Goal: Transaction & Acquisition: Book appointment/travel/reservation

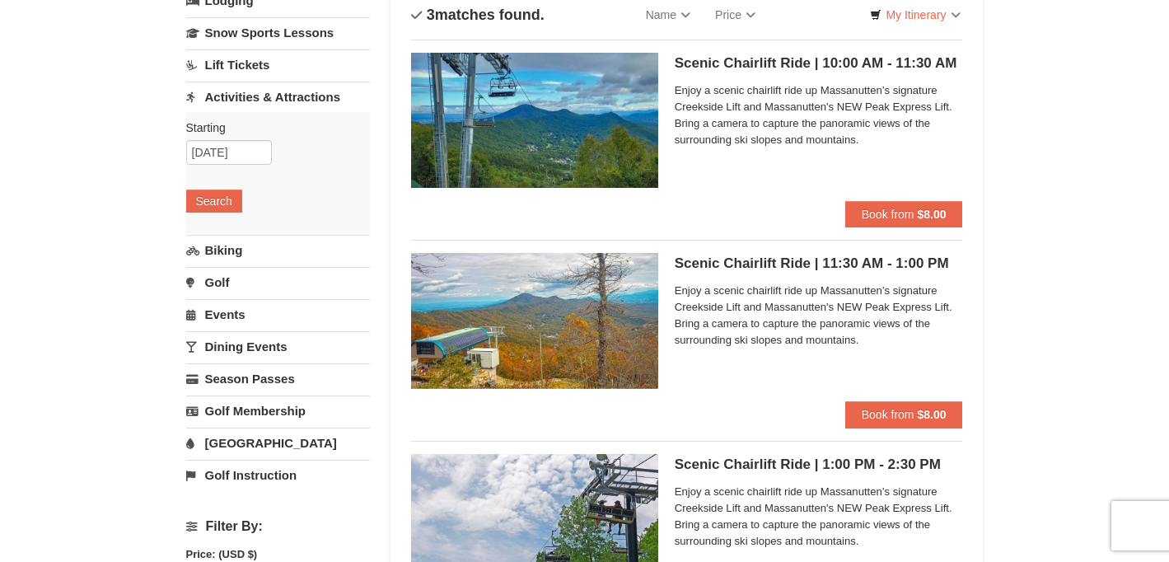
scroll to position [164, 0]
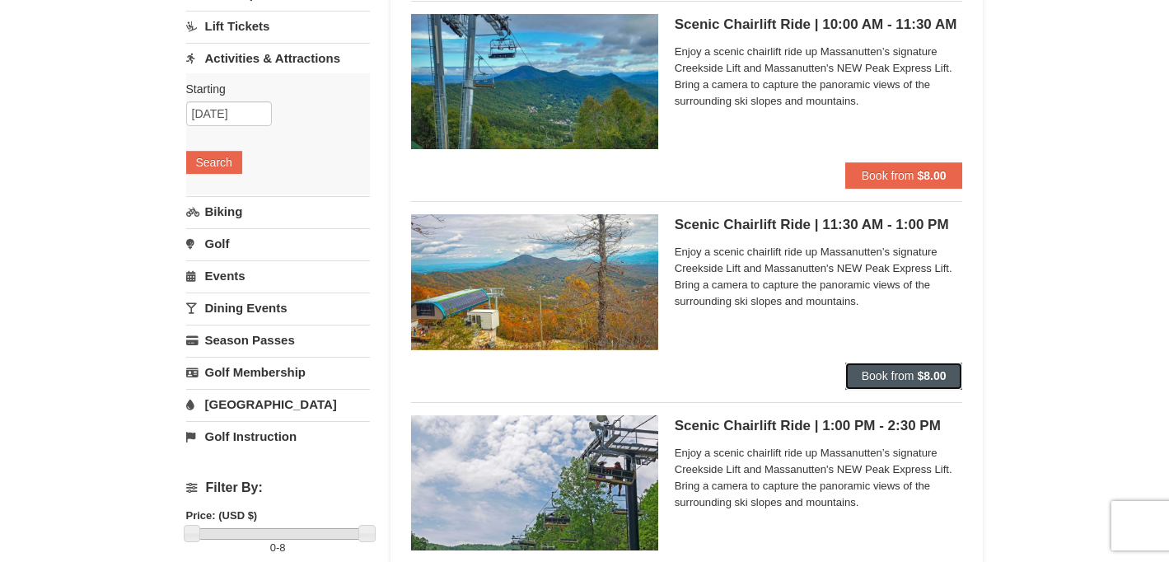
click at [906, 371] on span "Book from" at bounding box center [888, 375] width 53 height 13
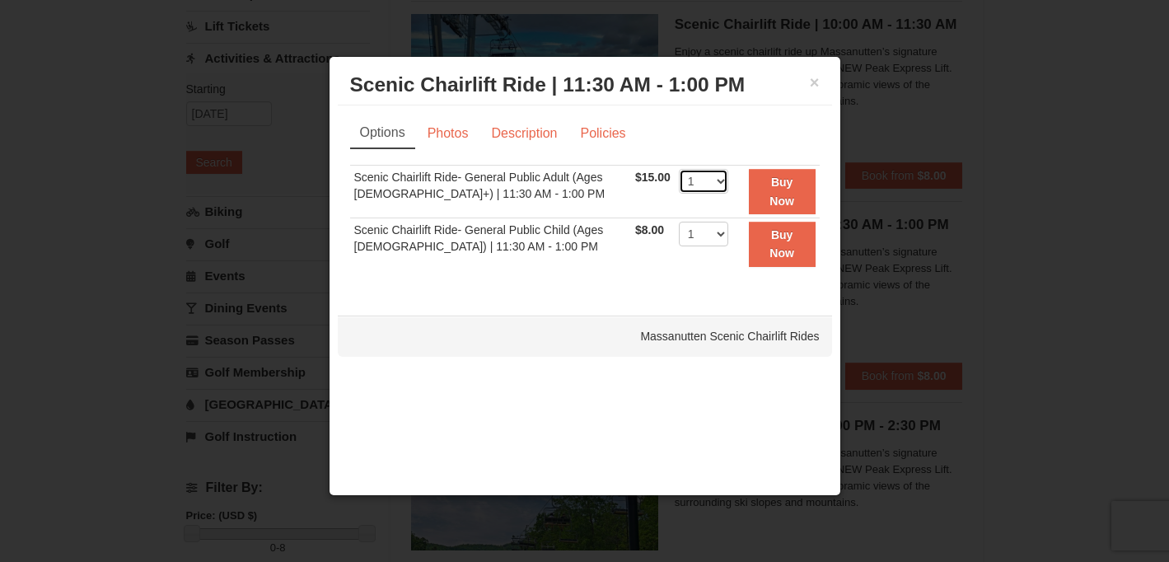
click at [713, 185] on select "1 2 3 4 5 6 7 8 9 10 11 12 13 14 15 16 17 18 19 20 21 22" at bounding box center [703, 181] width 49 height 25
select select "4"
click at [679, 169] on select "1 2 3 4 5 6 7 8 9 10 11 12 13 14 15 16 17 18 19 20 21 22" at bounding box center [703, 181] width 49 height 25
click at [705, 232] on select "1 2 3 4 5 6 7 8 9 10 11 12 13 14 15 16 17 18 19 20 21 22" at bounding box center [703, 234] width 49 height 25
click at [679, 222] on select "1 2 3 4 5 6 7 8 9 10 11 12 13 14 15 16 17 18 19 20 21 22" at bounding box center [703, 234] width 49 height 25
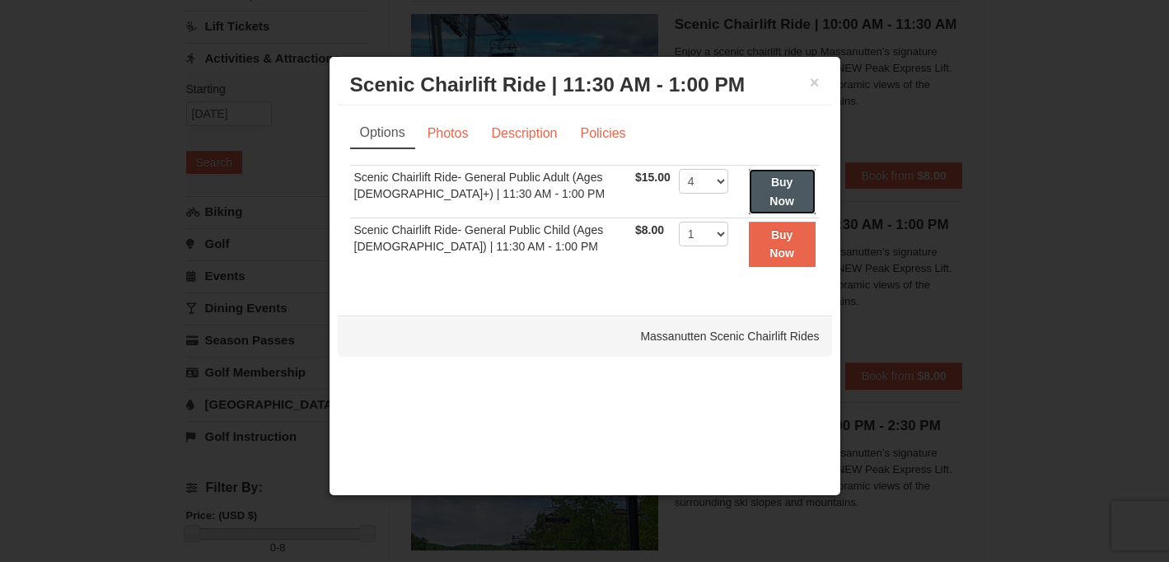
click at [780, 188] on strong "Buy Now" at bounding box center [782, 191] width 25 height 31
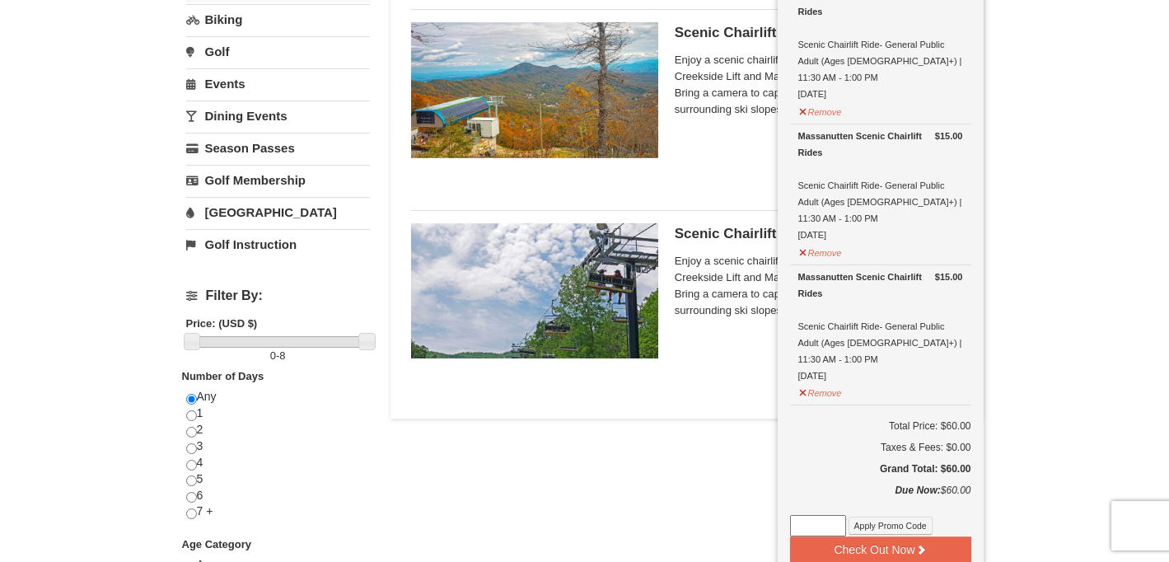
scroll to position [410, 0]
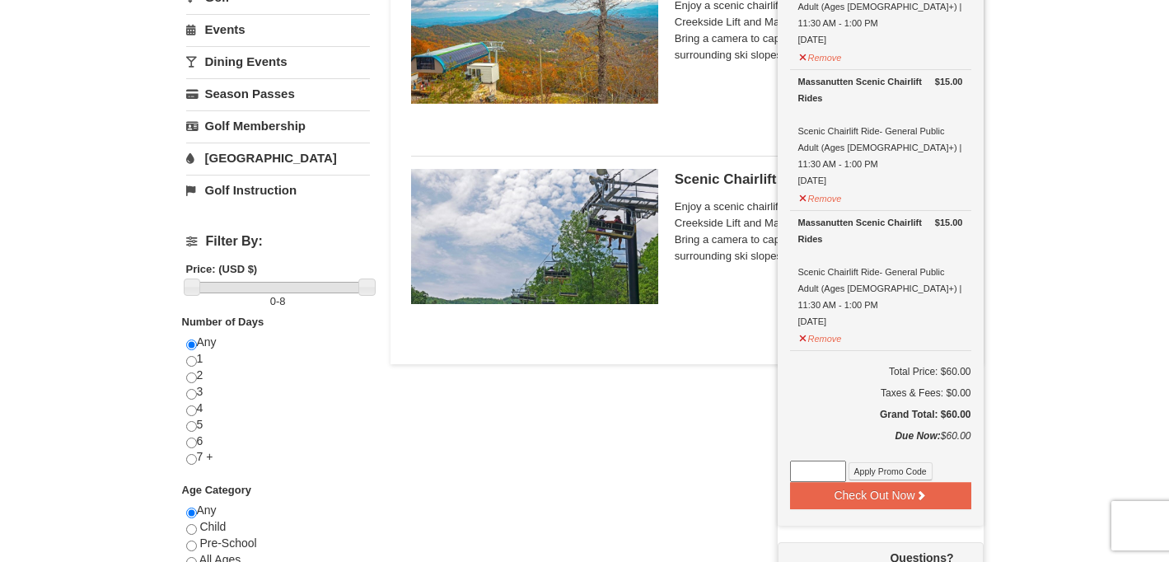
click at [685, 274] on div "Scenic Chairlift Ride | 1:00 PM - 2:30 PM Massanutten Scenic Chairlift Rides En…" at bounding box center [819, 243] width 288 height 148
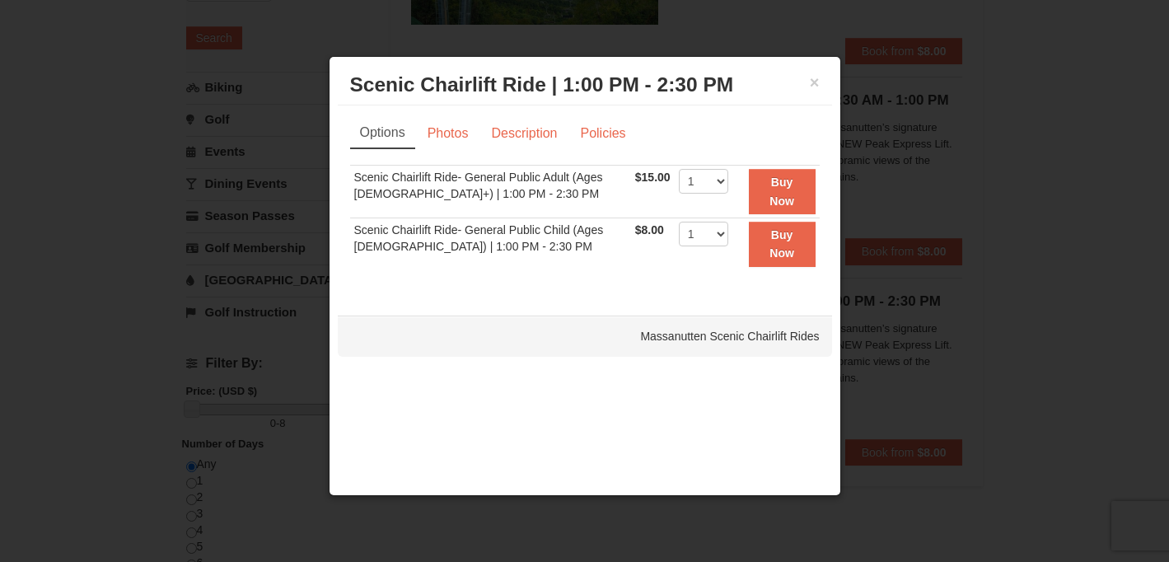
scroll to position [283, 0]
click at [826, 85] on div "× Scenic Chairlift Ride | 1:00 PM - 2:30 PM Massanutten Scenic Chairlift Rides" at bounding box center [585, 85] width 494 height 40
click at [813, 82] on button "×" at bounding box center [815, 82] width 10 height 16
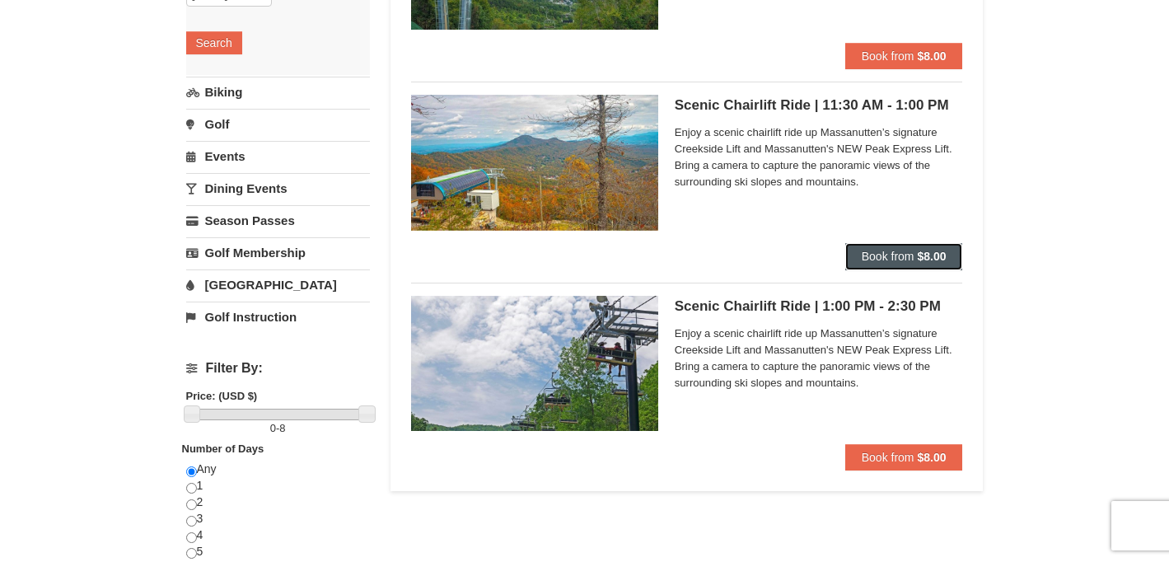
click at [895, 259] on span "Book from" at bounding box center [888, 256] width 53 height 13
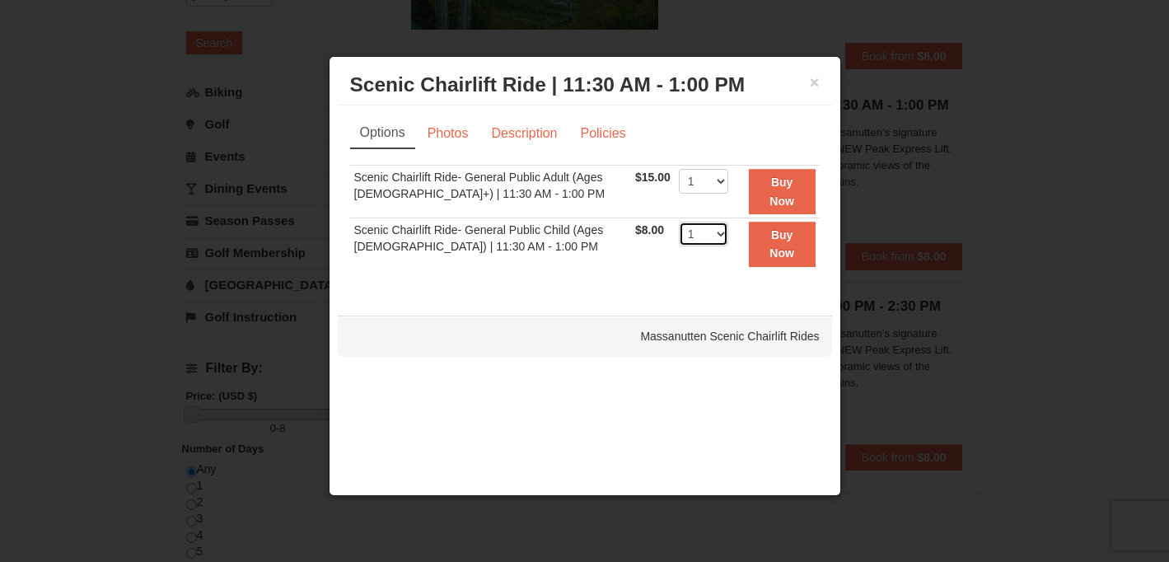
click at [712, 234] on select "1 2 3 4 5 6 7 8 9 10 11 12 13 14 15 16 17 18 19 20 21 22" at bounding box center [703, 234] width 49 height 25
click at [679, 222] on select "1 2 3 4 5 6 7 8 9 10 11 12 13 14 15 16 17 18 19 20 21 22" at bounding box center [703, 234] width 49 height 25
click at [789, 241] on button "Buy Now" at bounding box center [782, 244] width 67 height 45
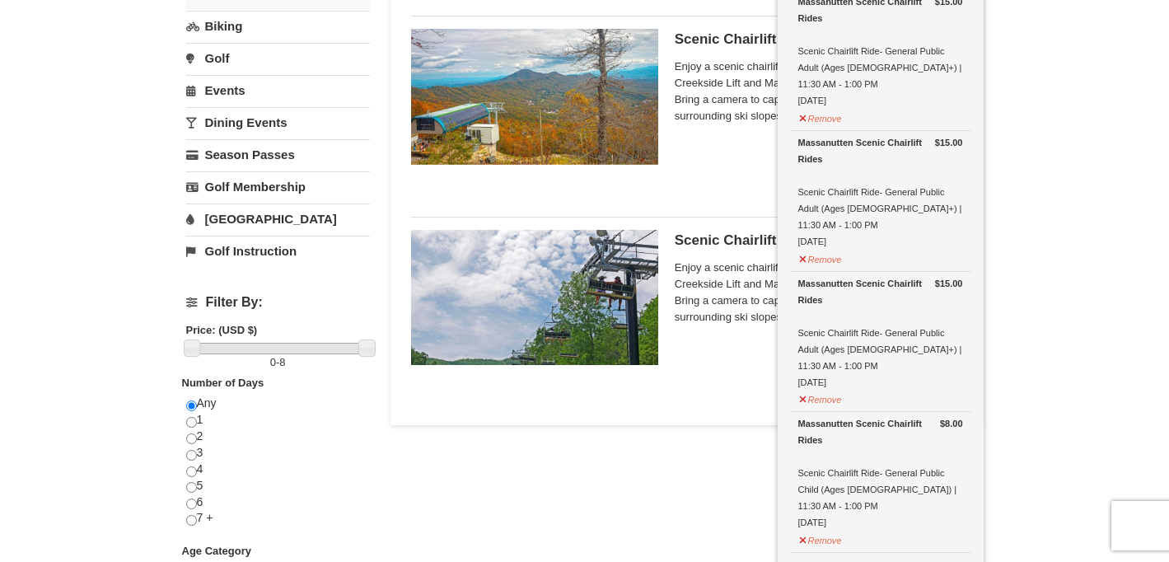
scroll to position [493, 0]
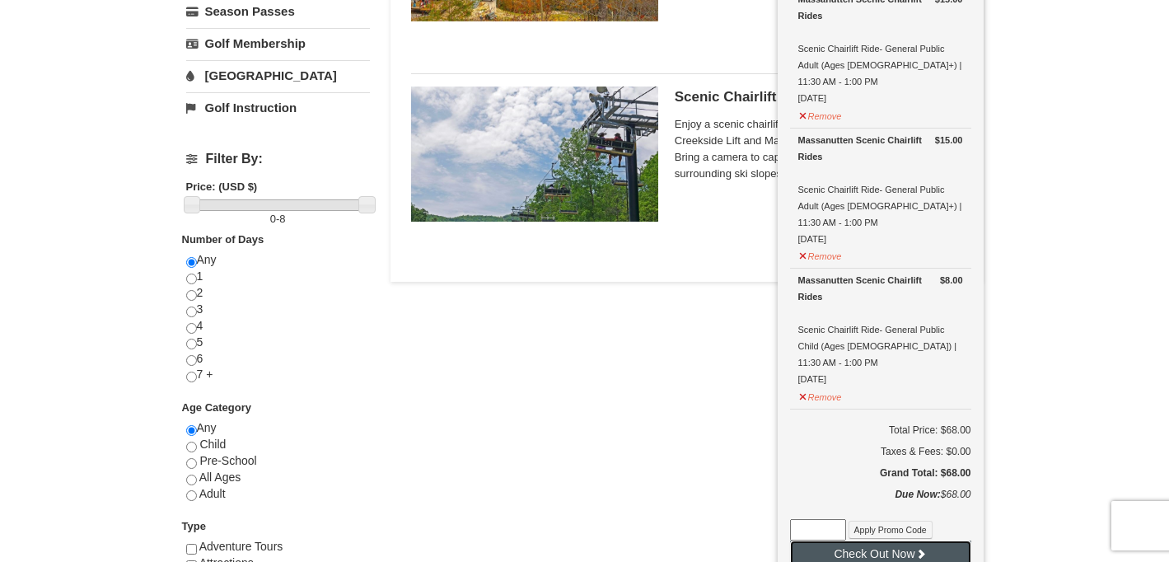
click at [892, 541] on button "Check Out Now" at bounding box center [880, 554] width 181 height 26
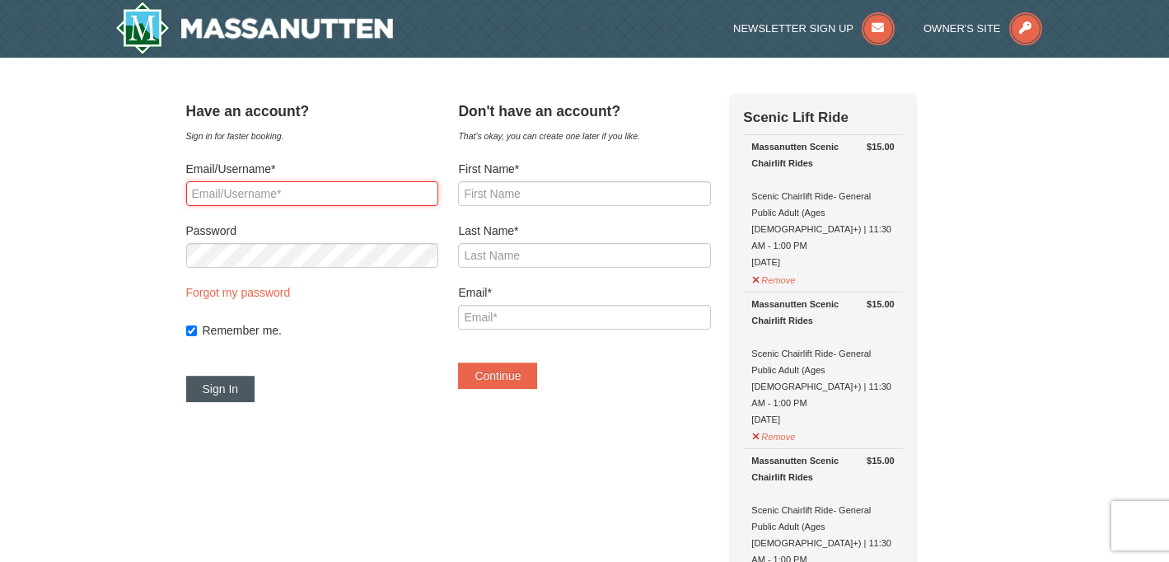
type input "james_sarah05@yahoo.com"
click at [237, 391] on button "Sign In" at bounding box center [220, 389] width 69 height 26
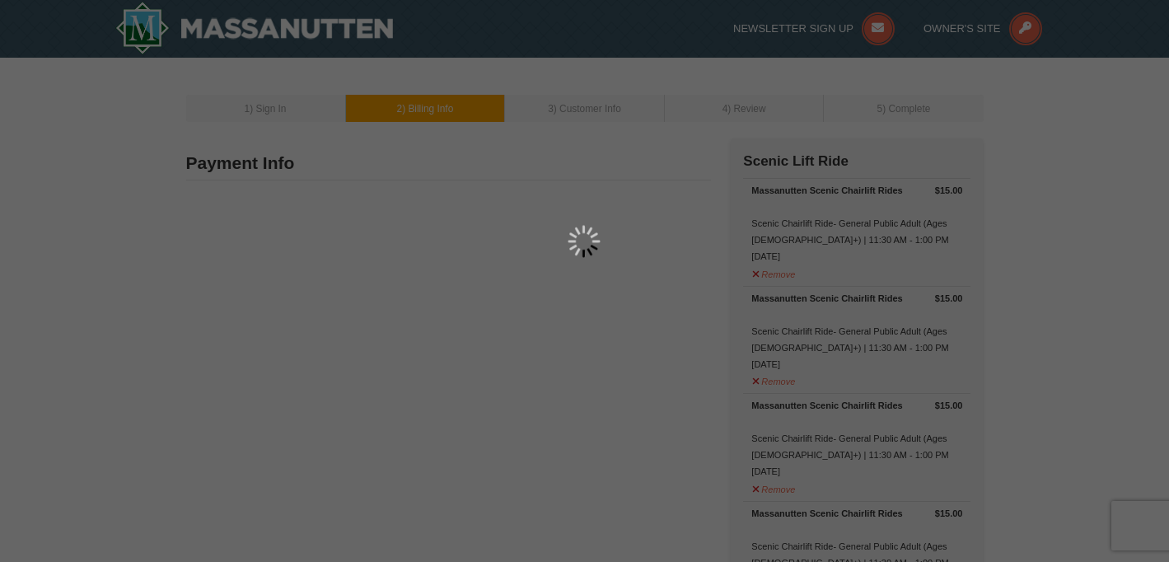
type input "100 Holly Hill Dr"
type input "Bridgewater"
type input "22812"
type input "540"
type input "560"
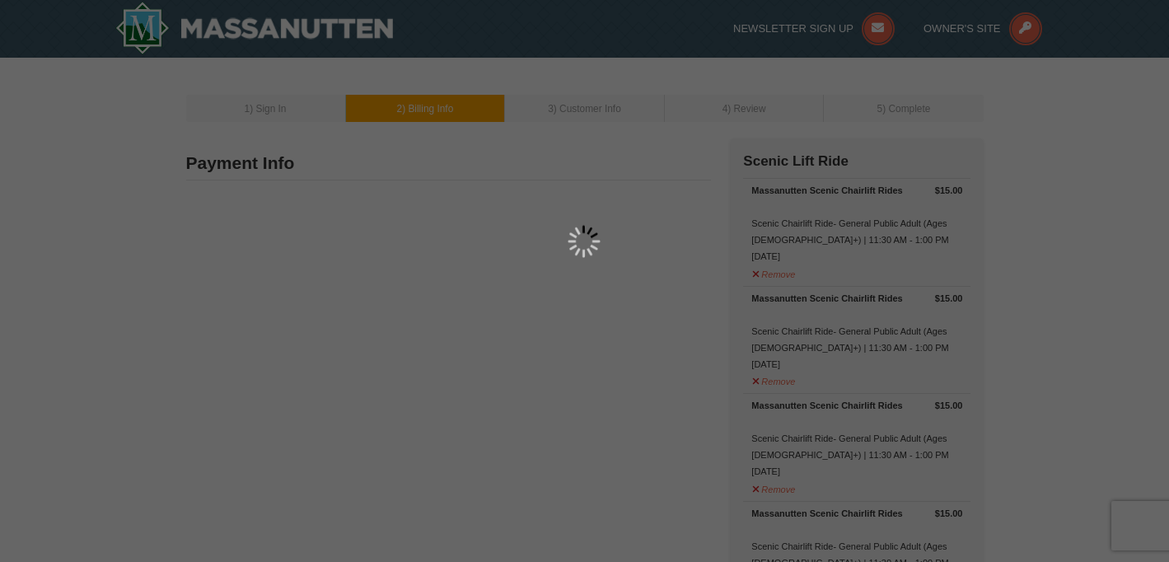
type input "1496"
type input "james_sarah05@yahoo.com"
select select "VA"
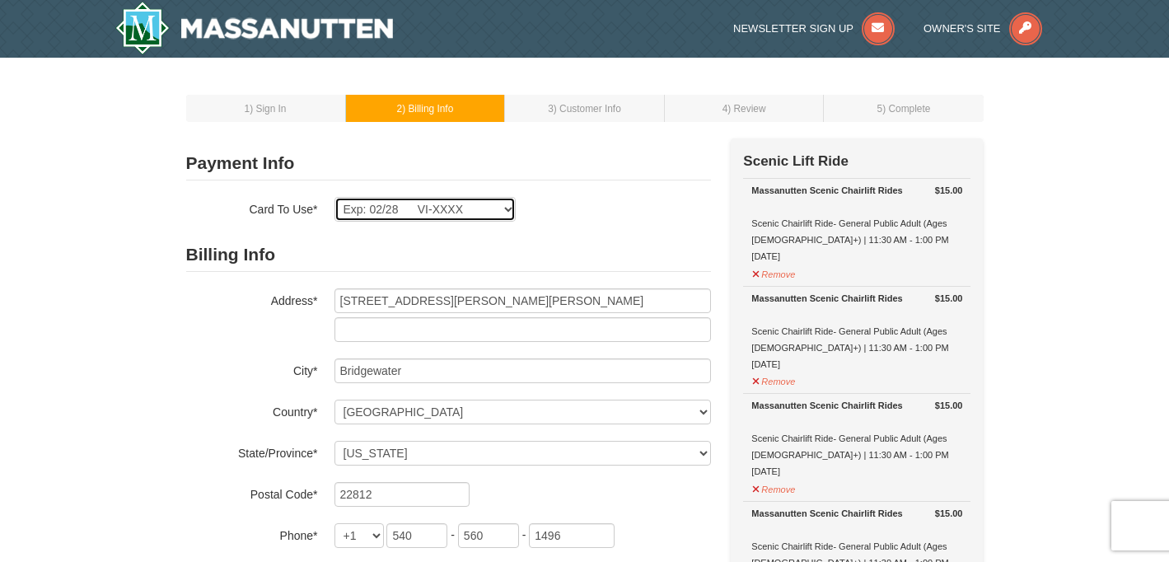
click at [482, 212] on select "Exp: 02/28 VI-XXXX New Card" at bounding box center [425, 209] width 181 height 25
click at [335, 197] on select "Exp: 02/28 VI-XXXX New Card" at bounding box center [425, 209] width 181 height 25
click at [472, 211] on select "Exp: 02/28 VI-XXXX New Card" at bounding box center [425, 209] width 181 height 25
select select
click at [335, 197] on select "Exp: 02/28 VI-XXXX New Card" at bounding box center [425, 209] width 181 height 25
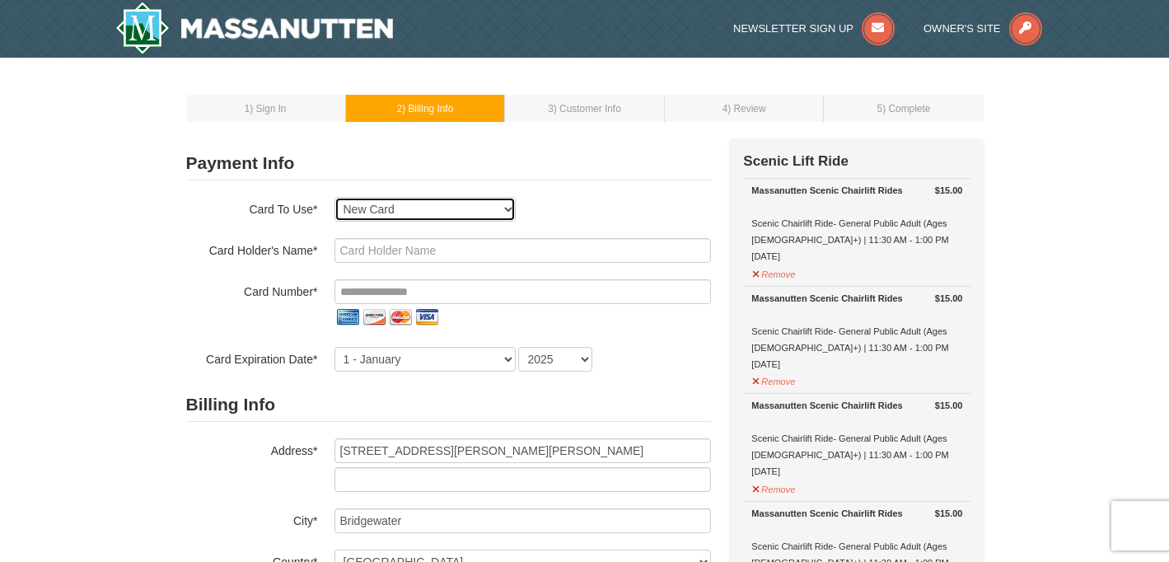
click at [405, 213] on select "Exp: 02/28 VI-XXXX New Card" at bounding box center [425, 209] width 181 height 25
click at [335, 197] on select "Exp: 02/28 VI-XXXX New Card" at bounding box center [425, 209] width 181 height 25
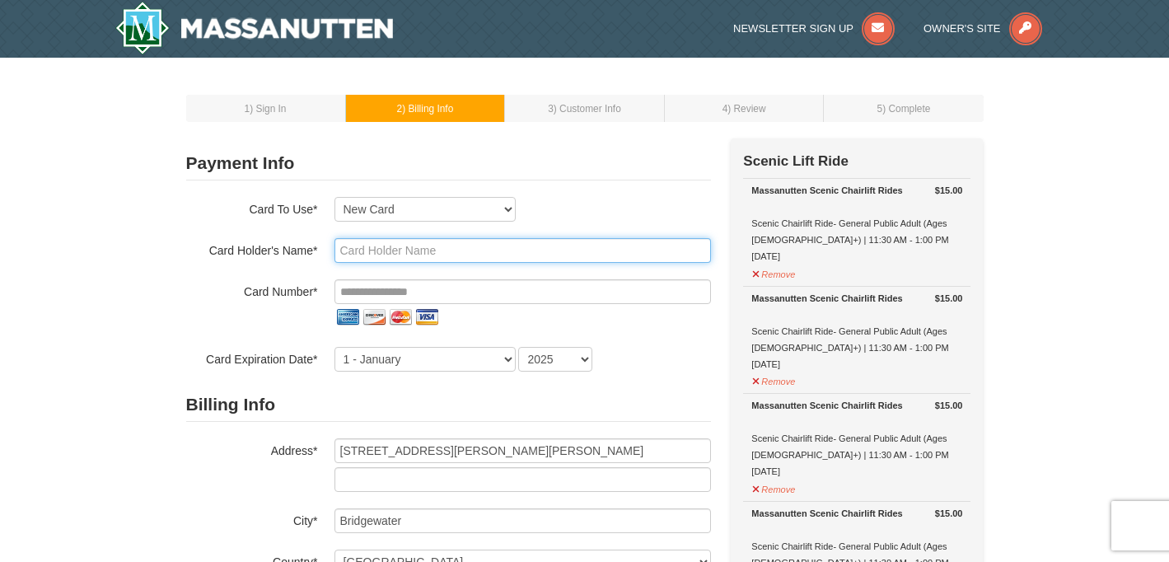
click at [394, 248] on input "text" at bounding box center [523, 250] width 377 height 25
type input "[PERSON_NAME]"
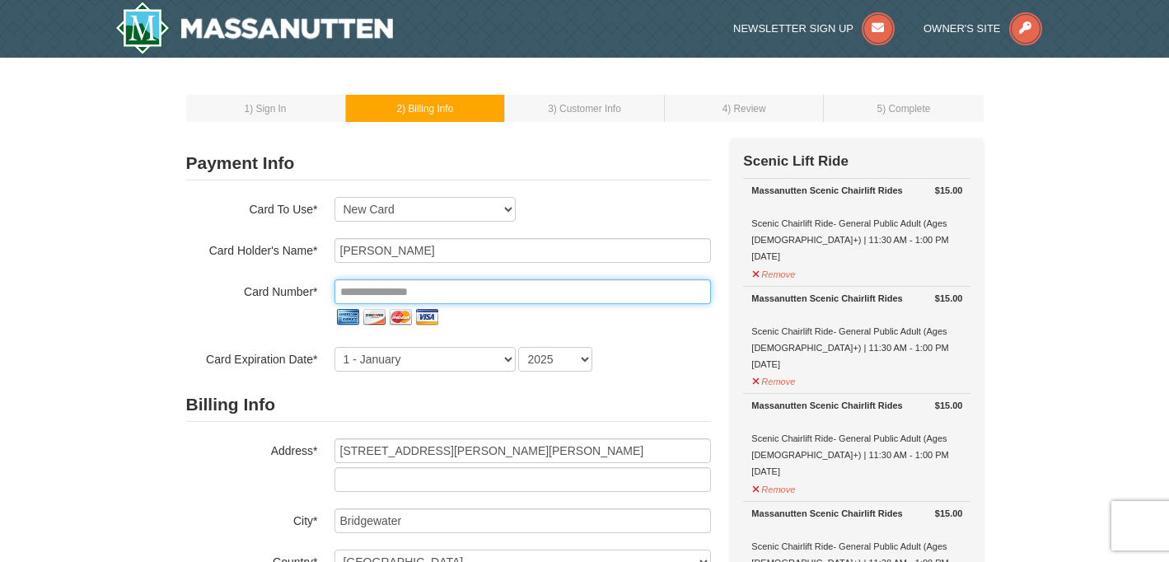
type input "**********"
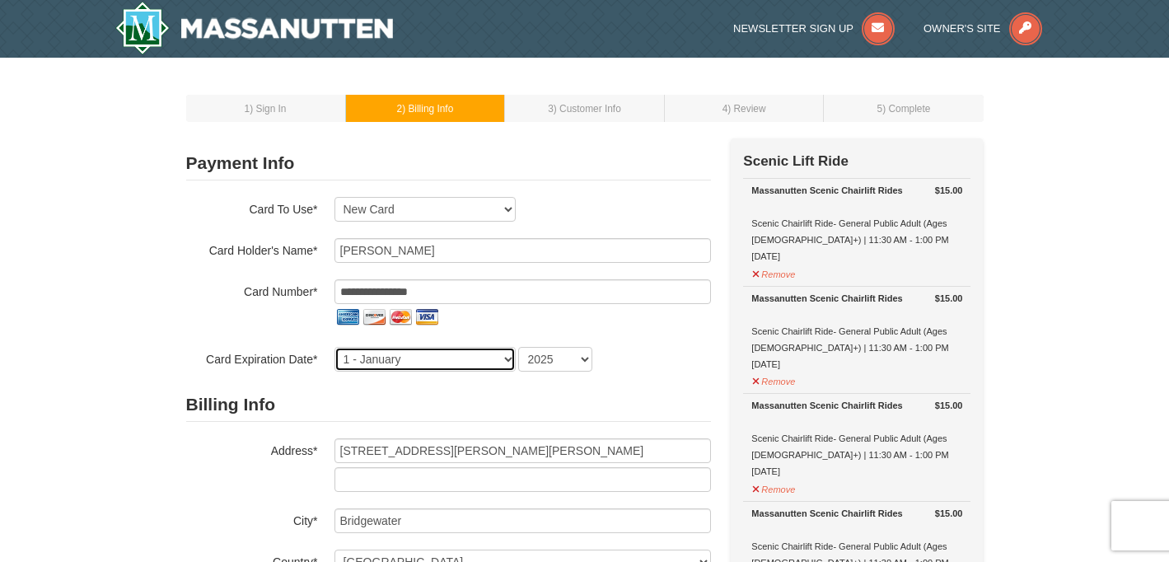
select select "2"
select select "2028"
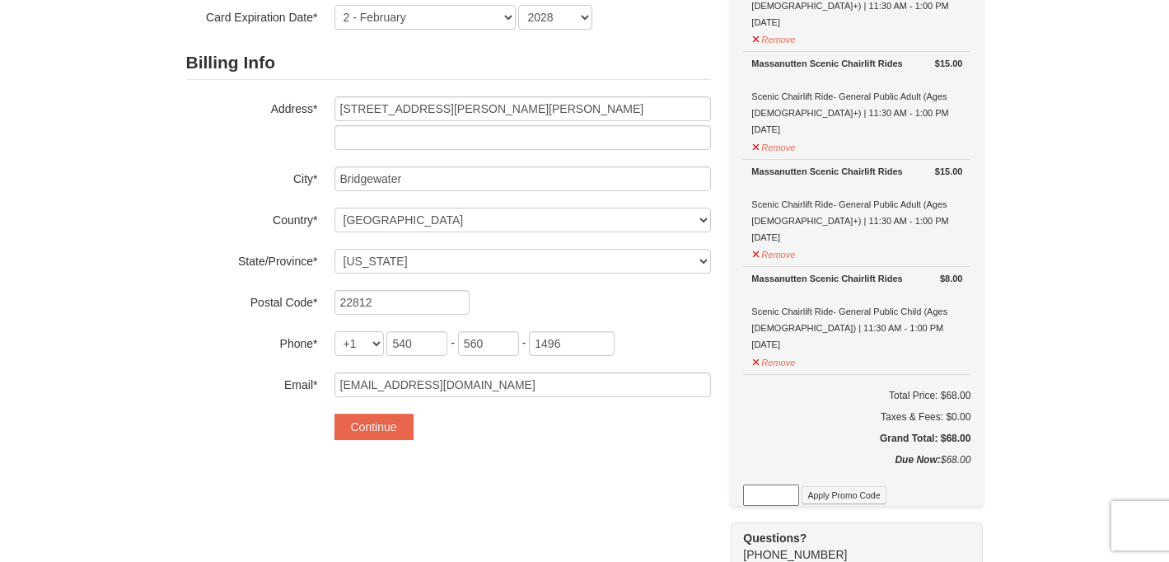
scroll to position [358, 0]
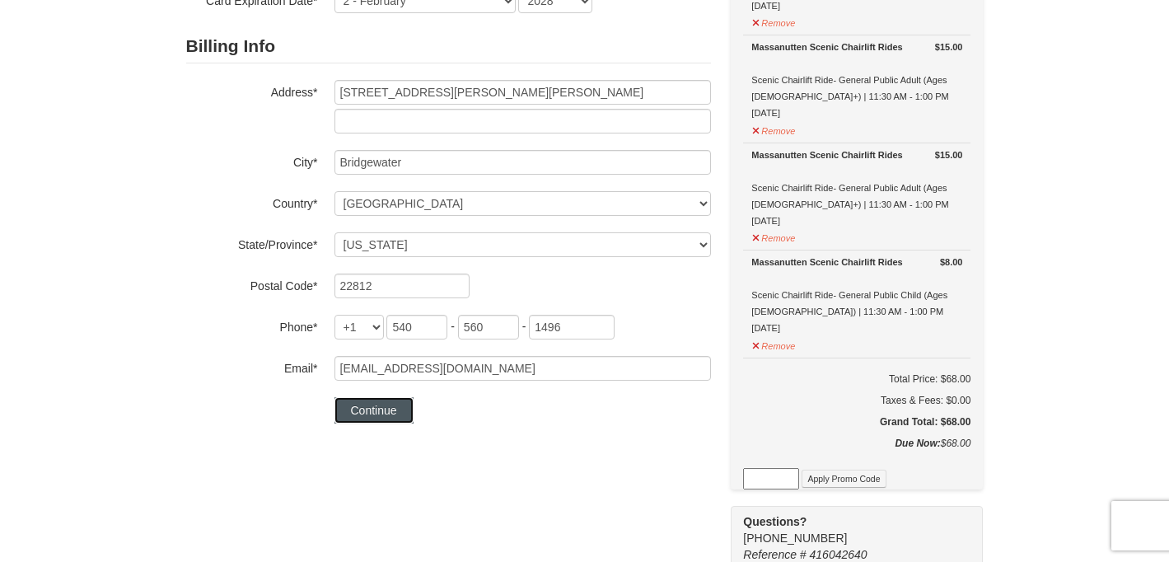
click at [382, 405] on button "Continue" at bounding box center [374, 410] width 79 height 26
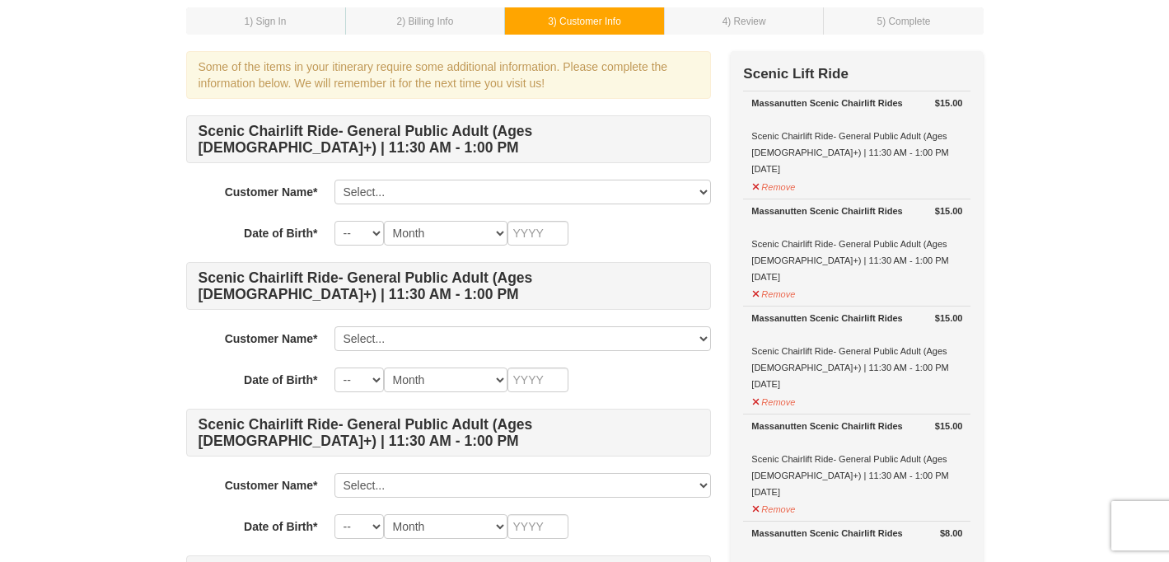
scroll to position [99, 0]
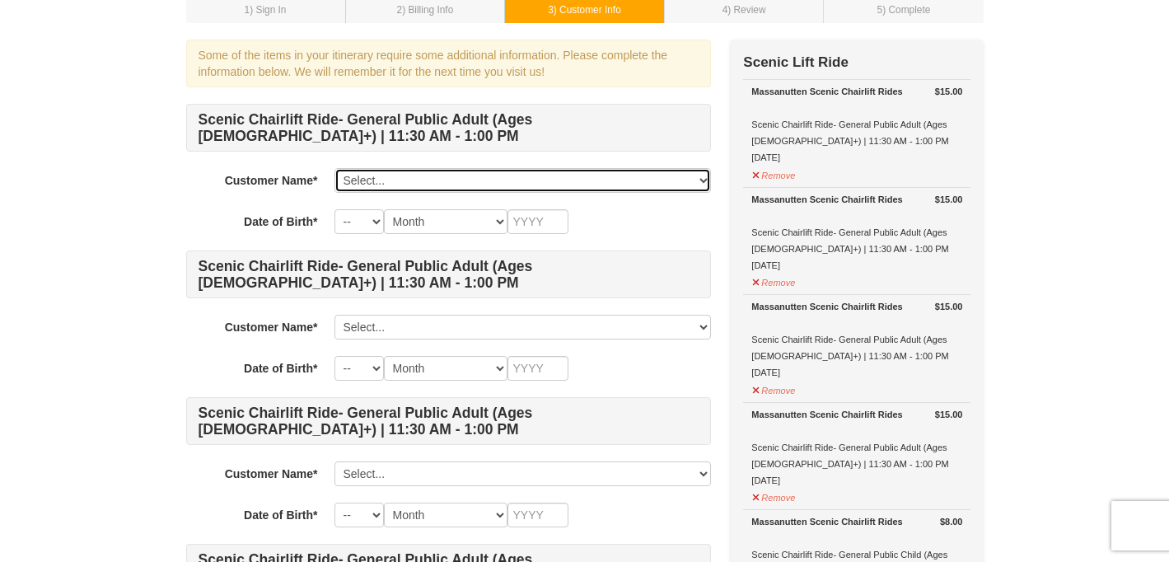
click at [460, 189] on select "Select... Sarah DeBoer Add New..." at bounding box center [523, 180] width 377 height 25
select select "18551955"
click at [335, 168] on select "Select... Sarah DeBoer Add New..." at bounding box center [523, 180] width 377 height 25
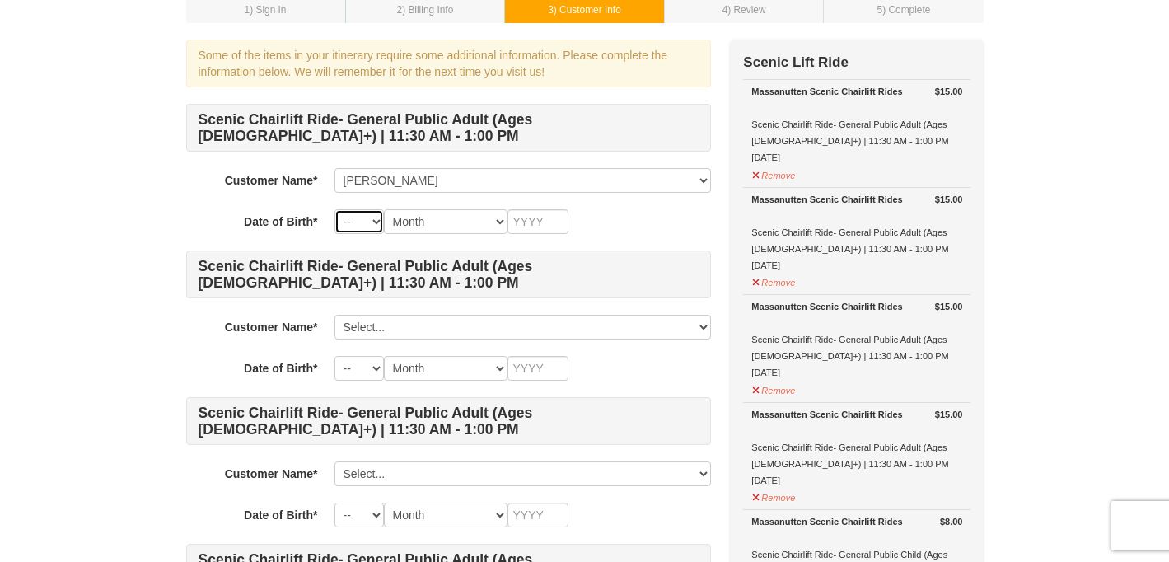
click at [377, 222] on select "-- 01 02 03 04 05 06 07 08 09 10 11 12 13 14 15 16 17 18 19 20 21 22 23 24 25 2…" at bounding box center [359, 221] width 49 height 25
select select "01"
click at [335, 209] on select "-- 01 02 03 04 05 06 07 08 09 10 11 12 13 14 15 16 17 18 19 20 21 22 23 24 25 2…" at bounding box center [359, 221] width 49 height 25
click at [454, 220] on select "Month January February March April May June July August September October Novem…" at bounding box center [446, 221] width 124 height 25
select select "02"
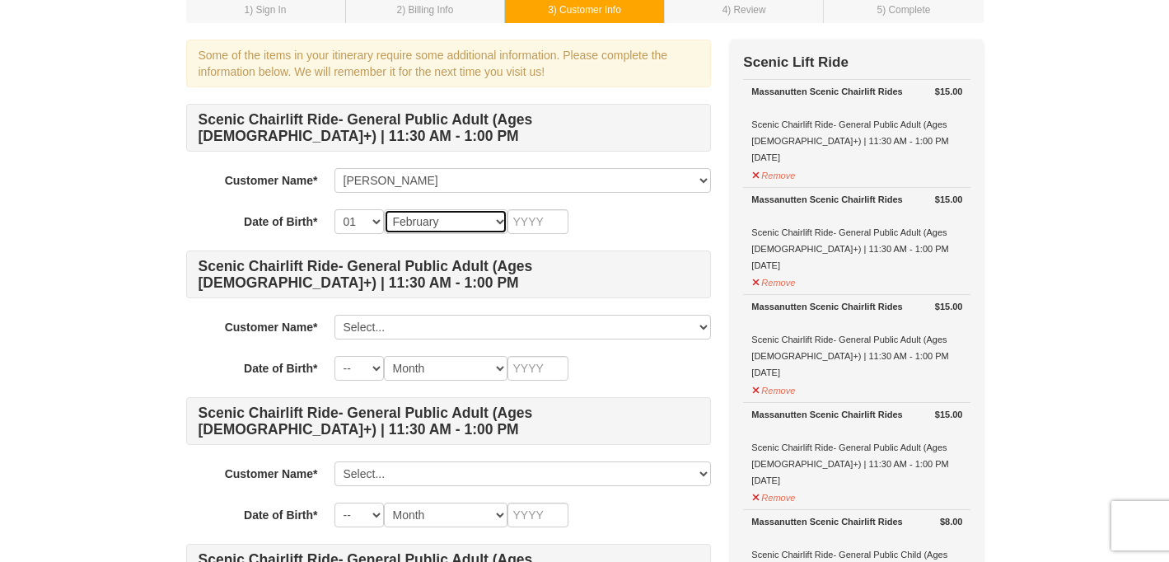
click at [384, 209] on select "Month January February March April May June July August September October Novem…" at bounding box center [446, 221] width 124 height 25
click at [532, 218] on input "text" at bounding box center [538, 221] width 61 height 25
type input "1980"
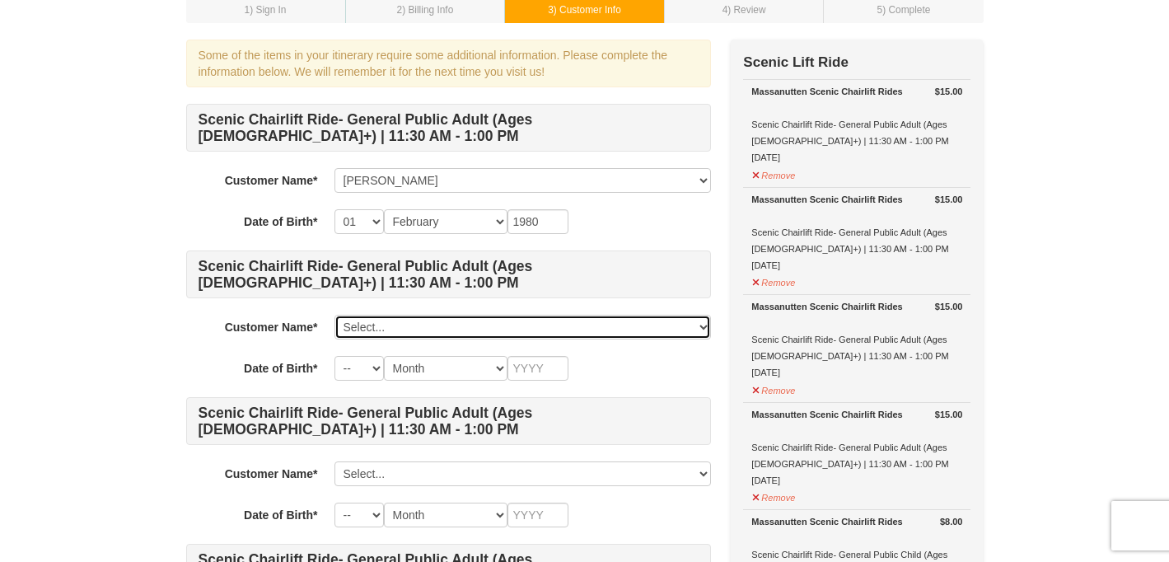
click at [416, 329] on select "Select... Sarah DeBoer Add New..." at bounding box center [523, 327] width 377 height 25
click select "Select... Sarah DeBoer Add New..." at bounding box center [523, 327] width 377 height 25
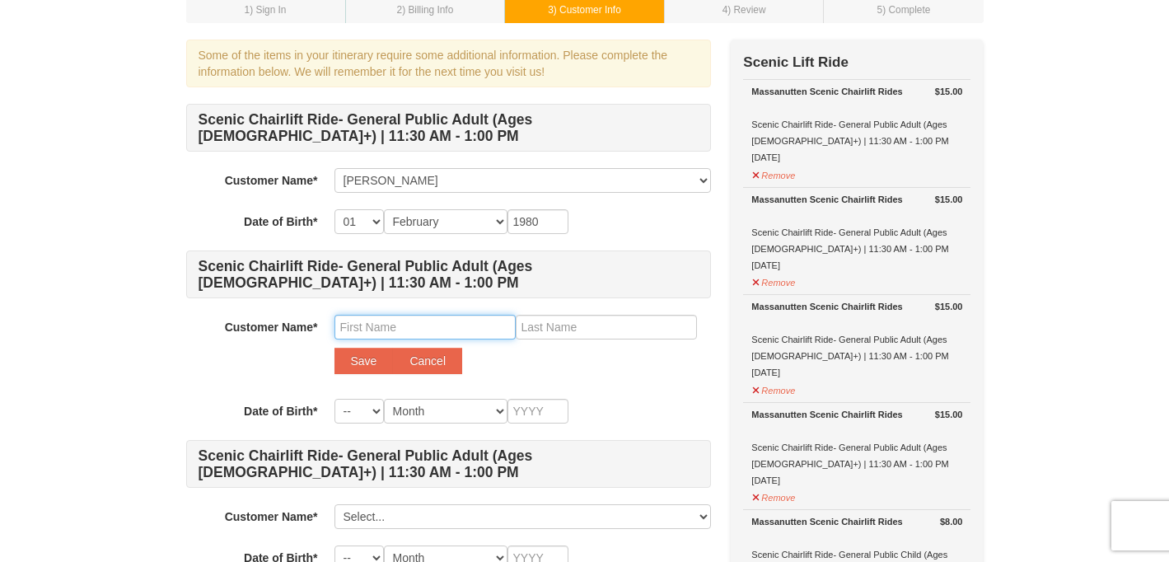
click at [382, 330] on input "text" at bounding box center [425, 327] width 181 height 25
type input "James"
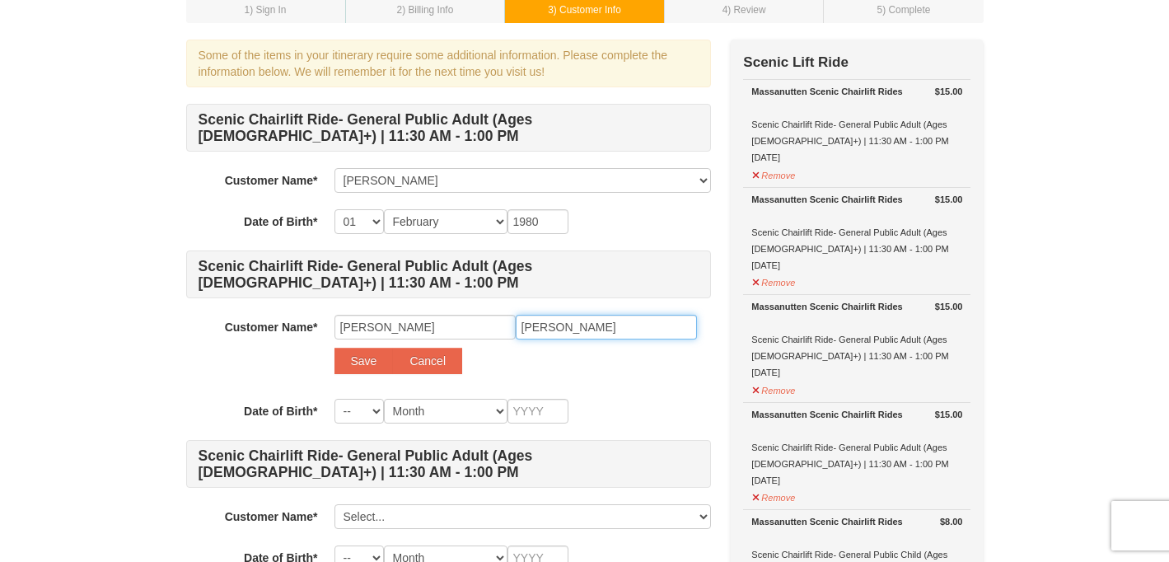
type input "DeBoer"
click at [346, 359] on button "Save" at bounding box center [364, 361] width 59 height 26
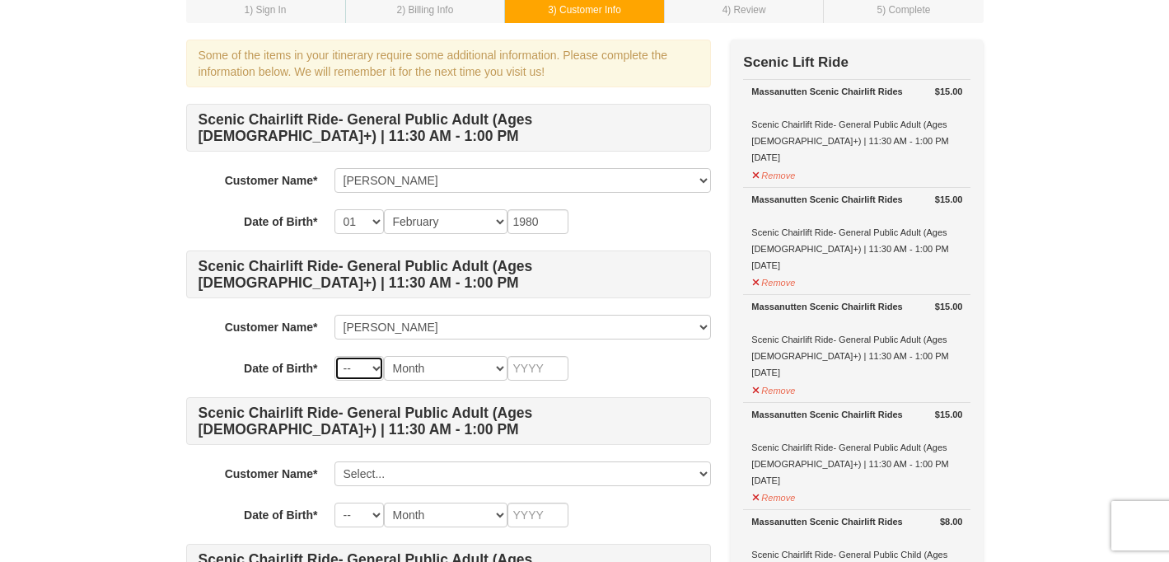
click at [353, 379] on select "-- 01 02 03 04 05 06 07 08 09 10 11 12 13 14 15 16 17 18 19 20 21 22 23 24 25 2…" at bounding box center [359, 368] width 49 height 25
select select "05"
click at [335, 356] on select "-- 01 02 03 04 05 06 07 08 09 10 11 12 13 14 15 16 17 18 19 20 21 22 23 24 25 2…" at bounding box center [359, 368] width 49 height 25
click at [460, 373] on select "Month January February March April May June July August September October Novem…" at bounding box center [446, 368] width 124 height 25
select select "06"
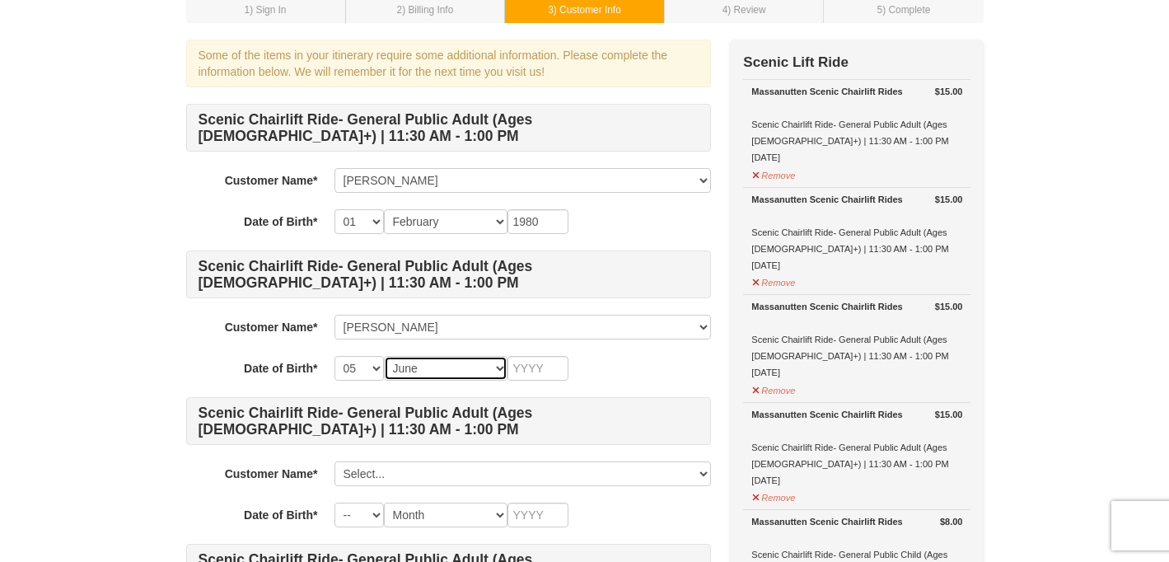
click at [384, 356] on select "Month January February March April May June July August September October Novem…" at bounding box center [446, 368] width 124 height 25
click at [537, 369] on input "text" at bounding box center [538, 368] width 61 height 25
type input "1976"
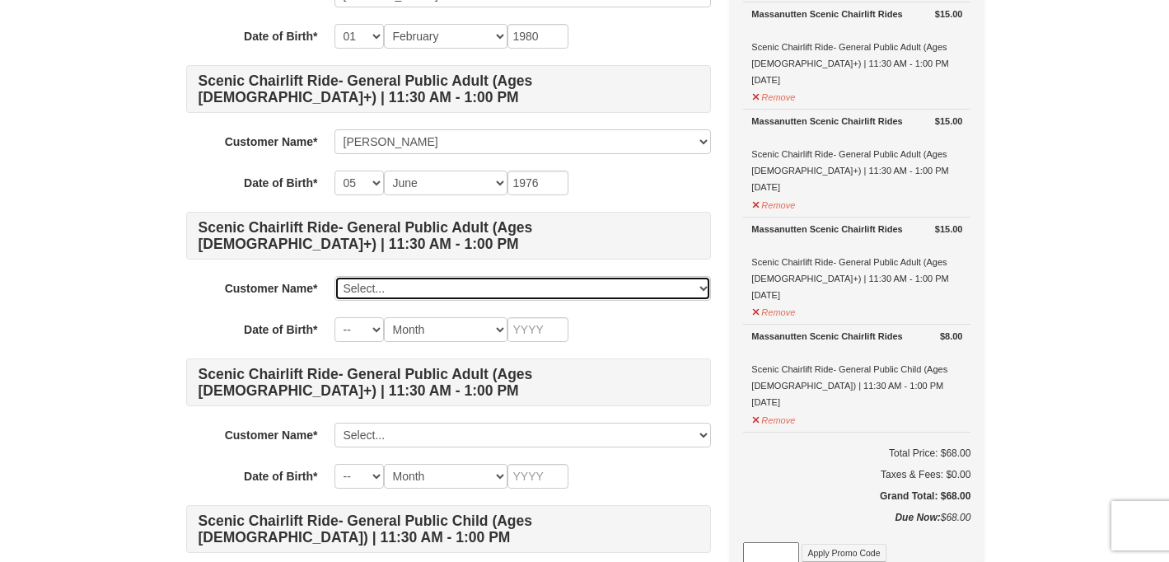
scroll to position [308, 0]
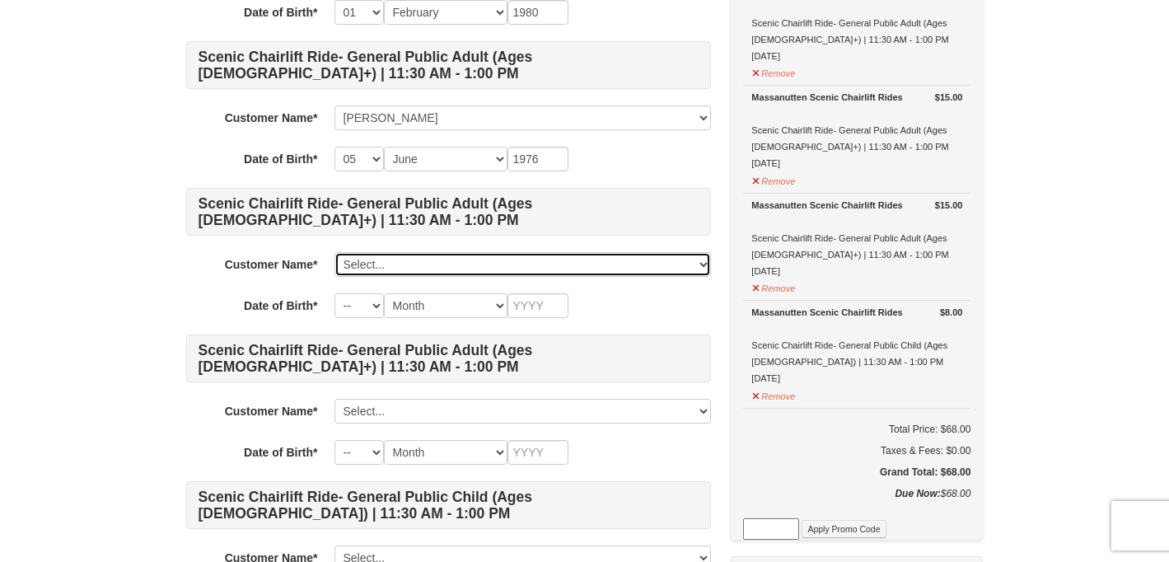
click at [468, 269] on select "Select... Sarah DeBoer James DeBoer Add New..." at bounding box center [523, 264] width 377 height 25
click select "Select... Sarah DeBoer James DeBoer Add New..." at bounding box center [523, 264] width 377 height 25
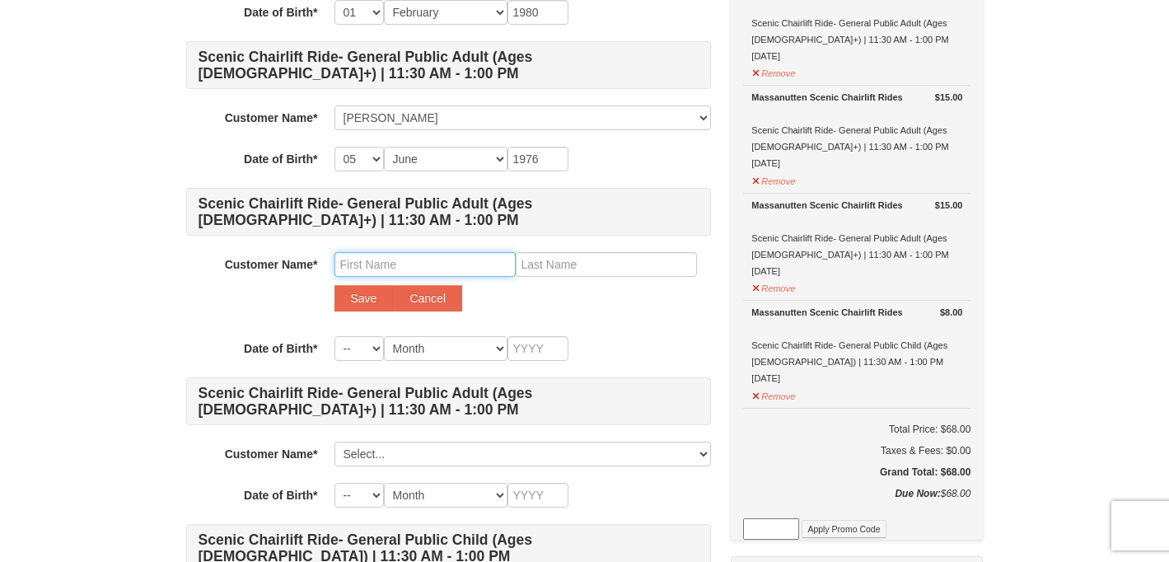
click at [400, 265] on input "text" at bounding box center [425, 264] width 181 height 25
type input "Isaac"
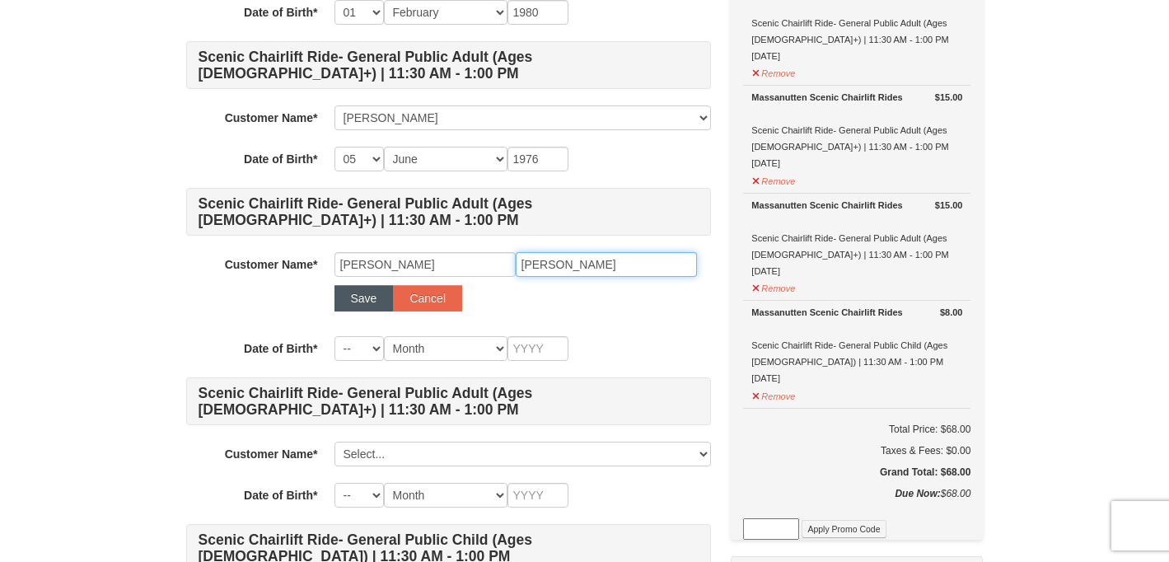
type input "DeBoer"
click at [349, 294] on button "Save" at bounding box center [364, 298] width 59 height 26
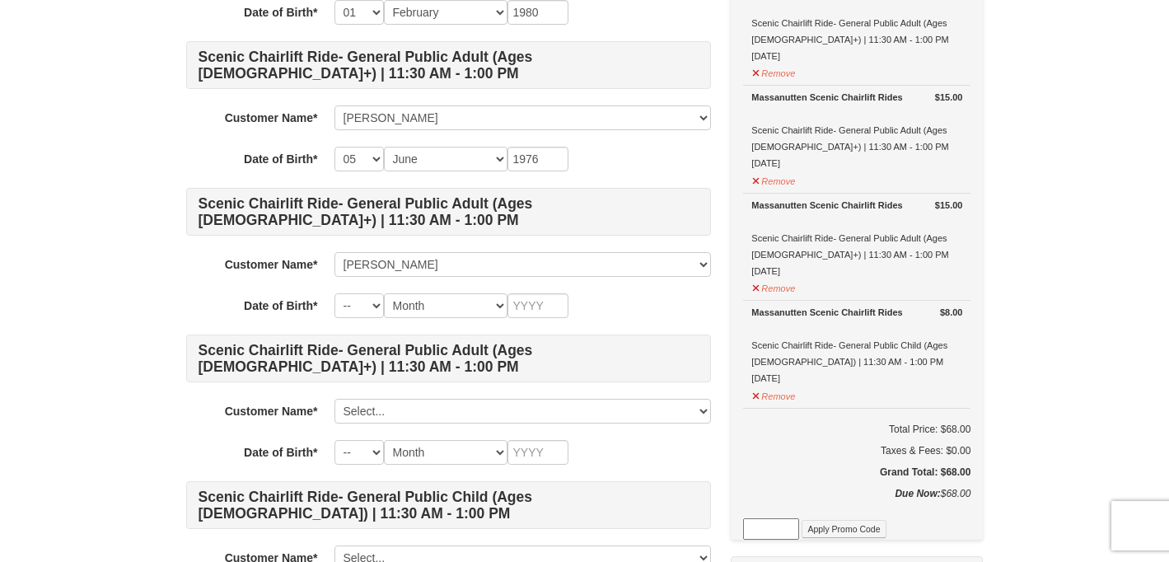
click at [366, 354] on h4 "Scenic Chairlift Ride- General Public Adult (Ages 13+) | 11:30 AM - 1:00 PM" at bounding box center [448, 359] width 525 height 48
click at [358, 307] on select "-- 01 02 03 04 05 06 07 08 09 10 11 12 13 14 15 16 17 18 19 20 21 22 23 24 25 2…" at bounding box center [359, 305] width 49 height 25
select select "07"
click at [335, 293] on select "-- 01 02 03 04 05 06 07 08 09 10 11 12 13 14 15 16 17 18 19 20 21 22 23 24 25 2…" at bounding box center [359, 305] width 49 height 25
click at [439, 311] on select "Month January February March April May June July August September October Novem…" at bounding box center [446, 305] width 124 height 25
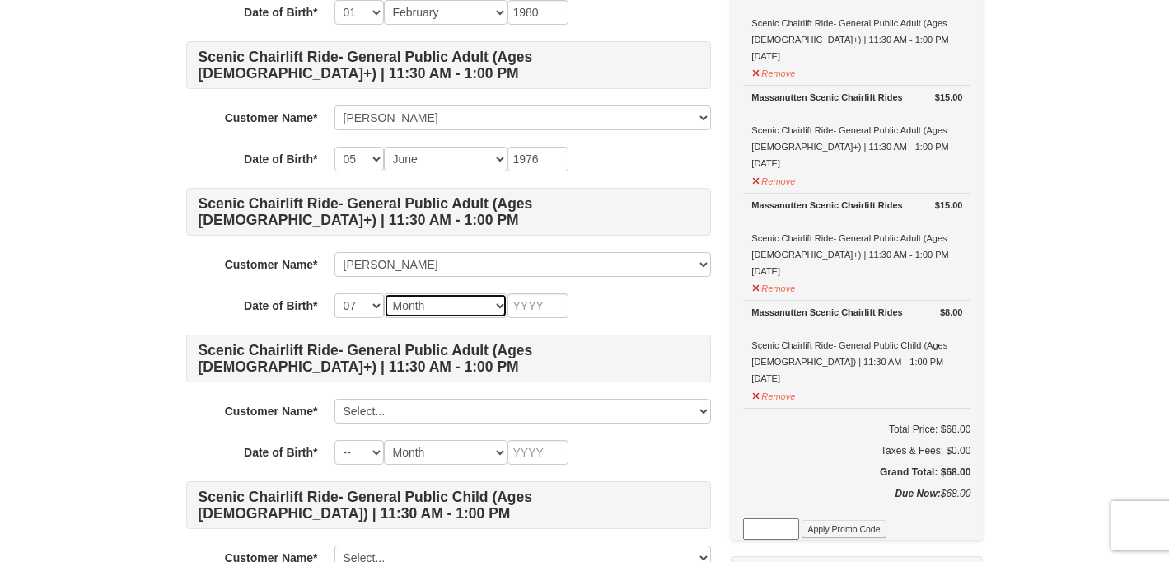
select select "06"
click at [384, 293] on select "Month January February March April May June July August September October Novem…" at bounding box center [446, 305] width 124 height 25
click at [532, 311] on input "text" at bounding box center [538, 305] width 61 height 25
type input "2012"
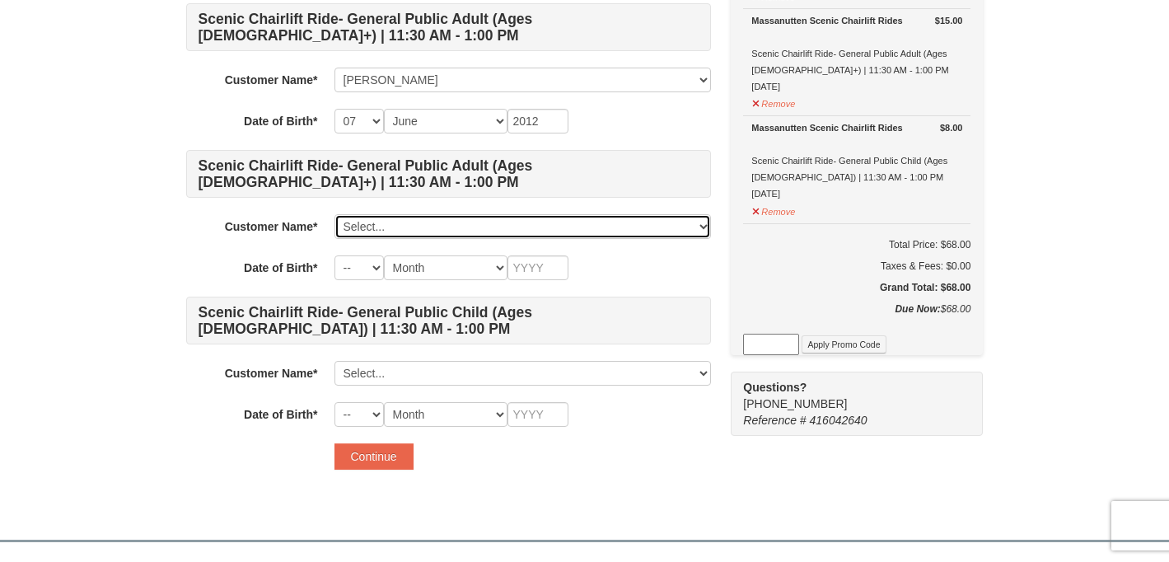
scroll to position [512, 0]
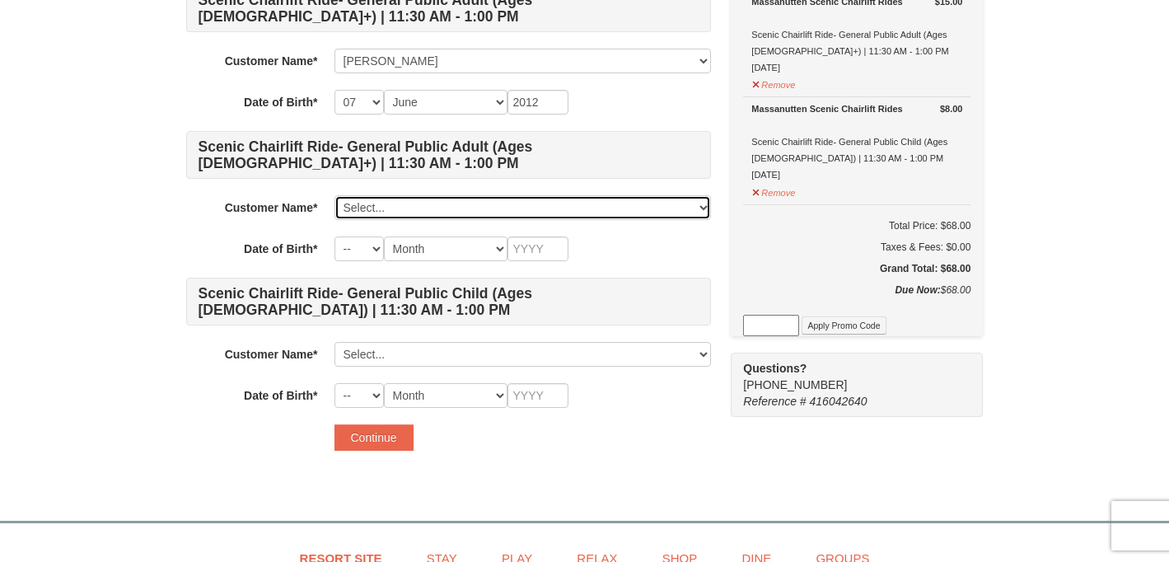
click at [448, 209] on select "Select... Sarah DeBoer James DeBoer Isaac DeBoer Add New..." at bounding box center [523, 207] width 377 height 25
click select "Select... Sarah DeBoer James DeBoer Isaac DeBoer Add New..." at bounding box center [523, 207] width 377 height 25
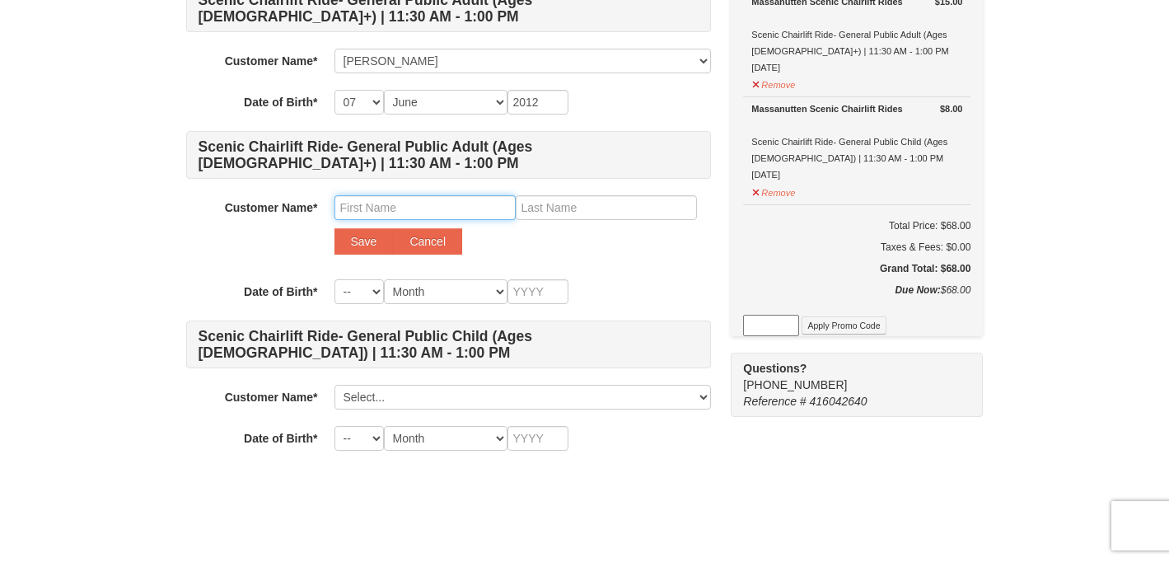
click at [372, 206] on input "text" at bounding box center [425, 207] width 181 height 25
type input "Harper"
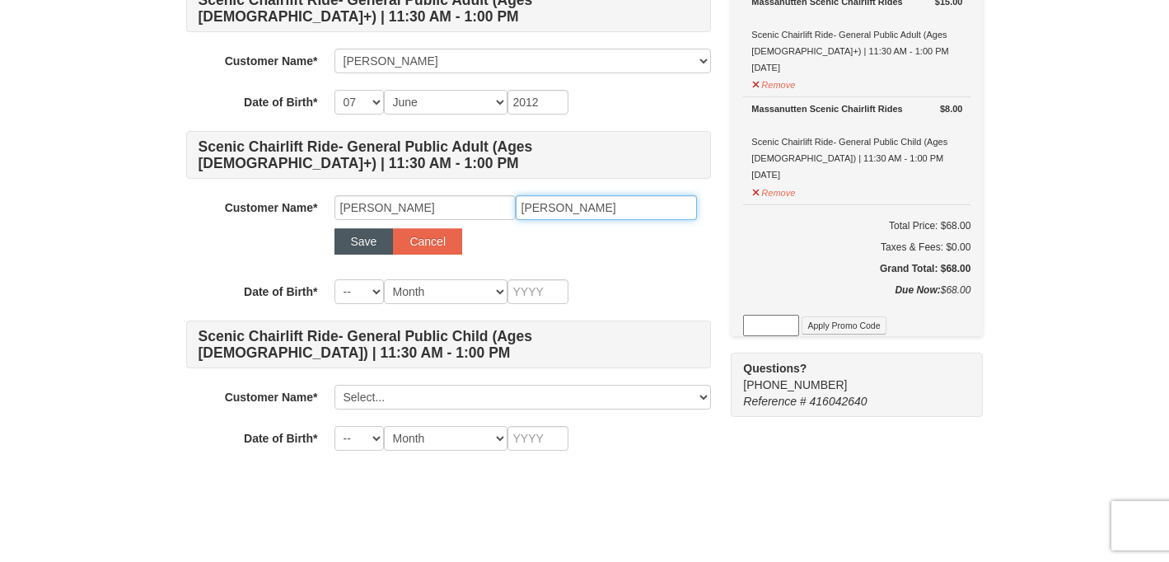
type input "DeBoer"
click at [358, 237] on button "Save" at bounding box center [364, 241] width 59 height 26
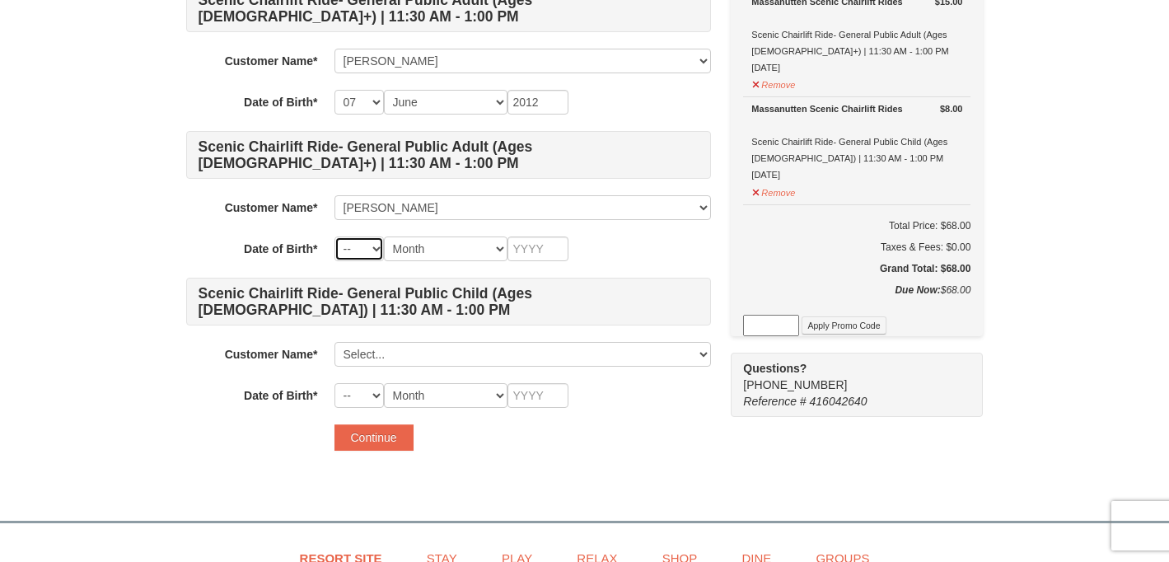
click at [364, 243] on select "-- 01 02 03 04 05 06 07 08 09 10 11 12 13 14 15 16 17 18 19 20 21 22 23 24 25 2…" at bounding box center [359, 249] width 49 height 25
select select "07"
click at [335, 237] on select "-- 01 02 03 04 05 06 07 08 09 10 11 12 13 14 15 16 17 18 19 20 21 22 23 24 25 2…" at bounding box center [359, 249] width 49 height 25
click at [461, 242] on select "Month January February March April May June July August September October Novem…" at bounding box center [446, 249] width 124 height 25
select select "06"
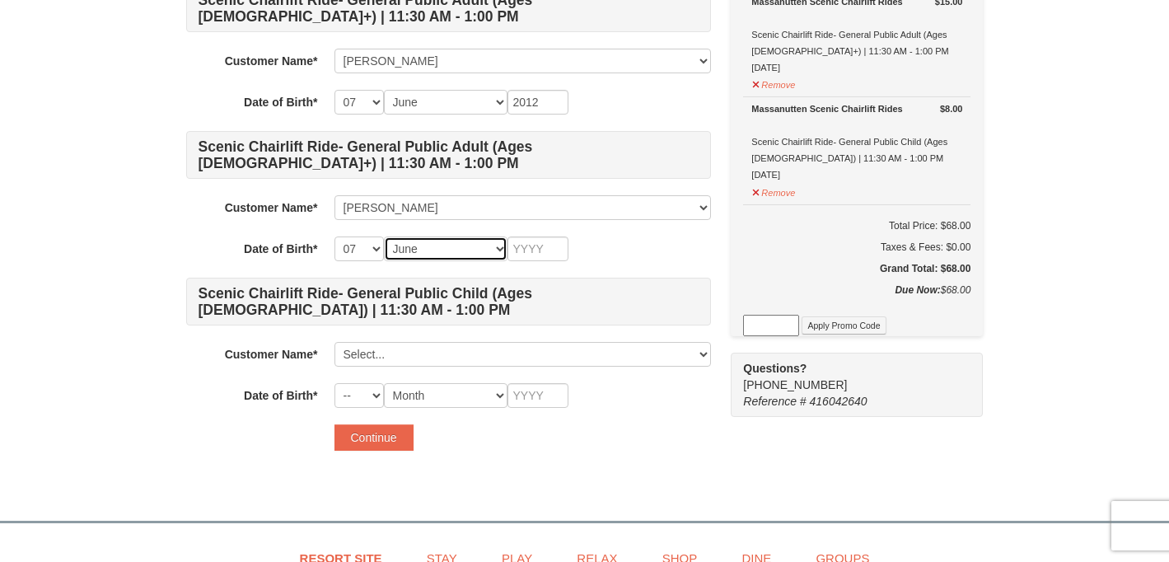
click at [384, 237] on select "Month January February March April May June July August September October Novem…" at bounding box center [446, 249] width 124 height 25
click at [548, 254] on input "text" at bounding box center [538, 249] width 61 height 25
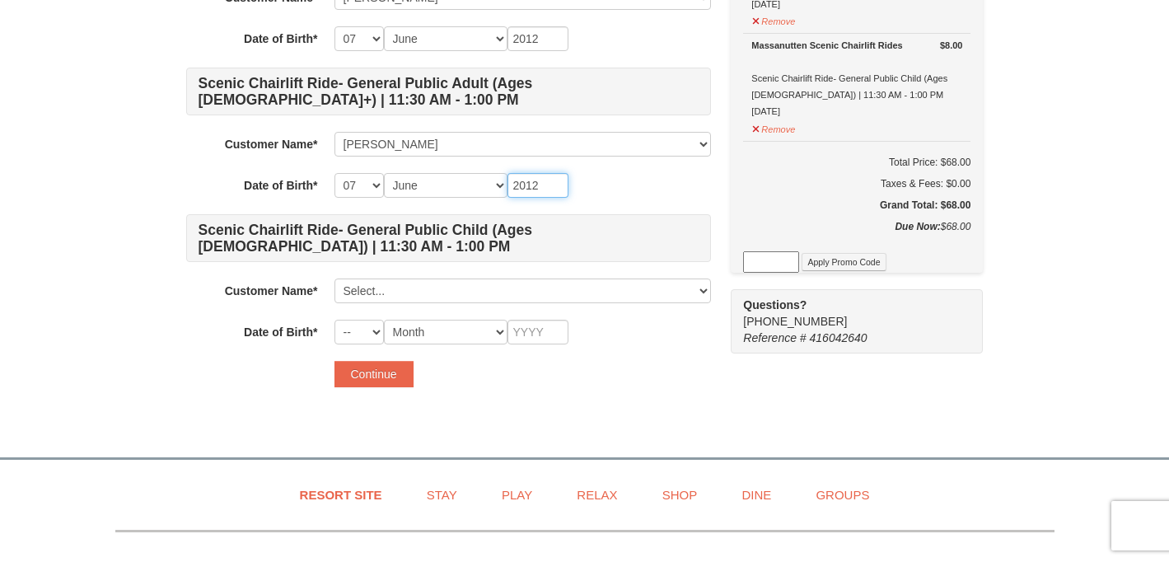
type input "2012"
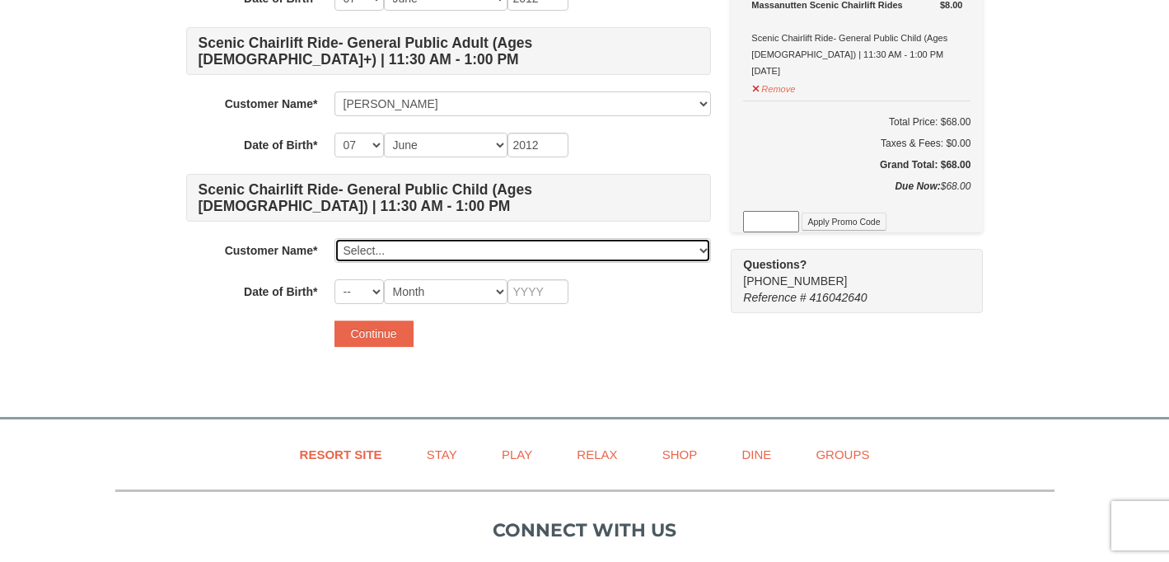
scroll to position [621, 0]
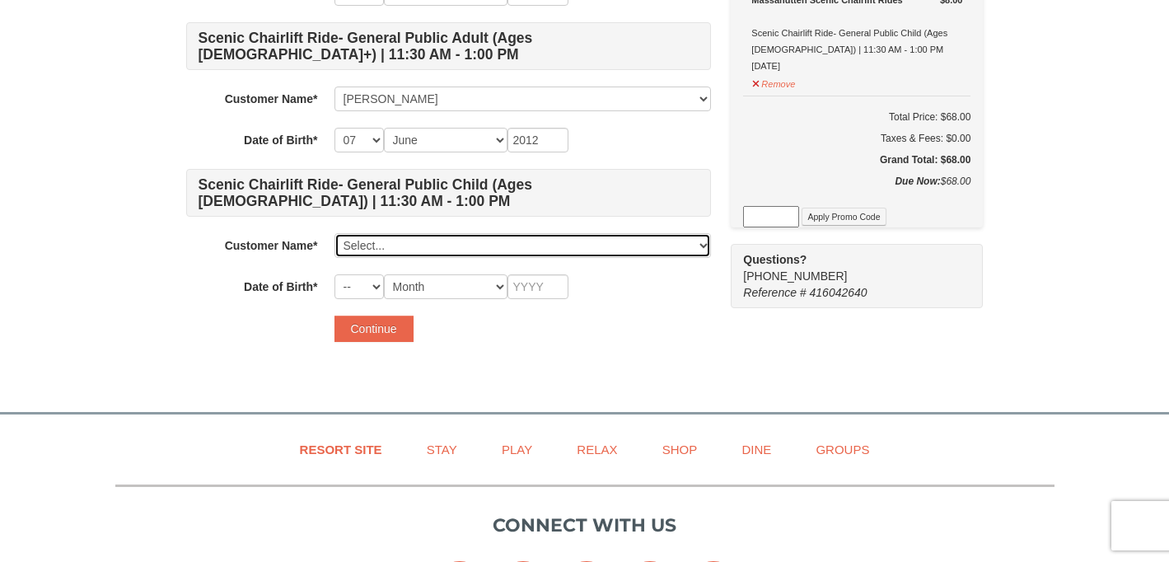
click at [460, 238] on select "Select... Sarah DeBoer James DeBoer Isaac DeBoer Harper DeBoer Add New..." at bounding box center [523, 245] width 377 height 25
click select "Select... Sarah DeBoer James DeBoer Isaac DeBoer Harper DeBoer Add New..." at bounding box center [523, 245] width 377 height 25
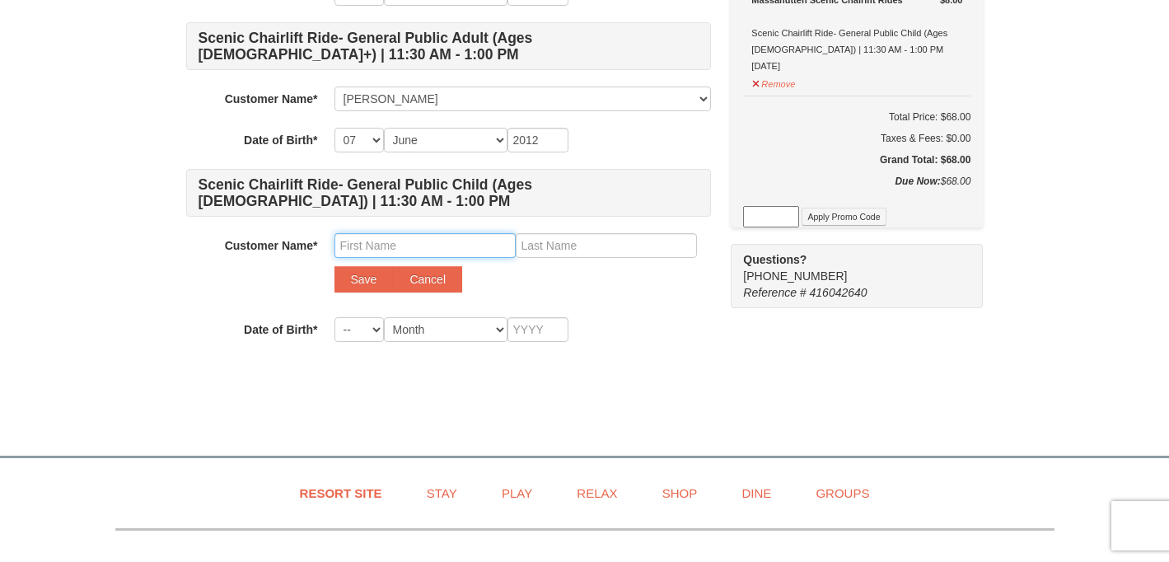
click at [368, 246] on input "text" at bounding box center [425, 245] width 181 height 25
type input "Katherine"
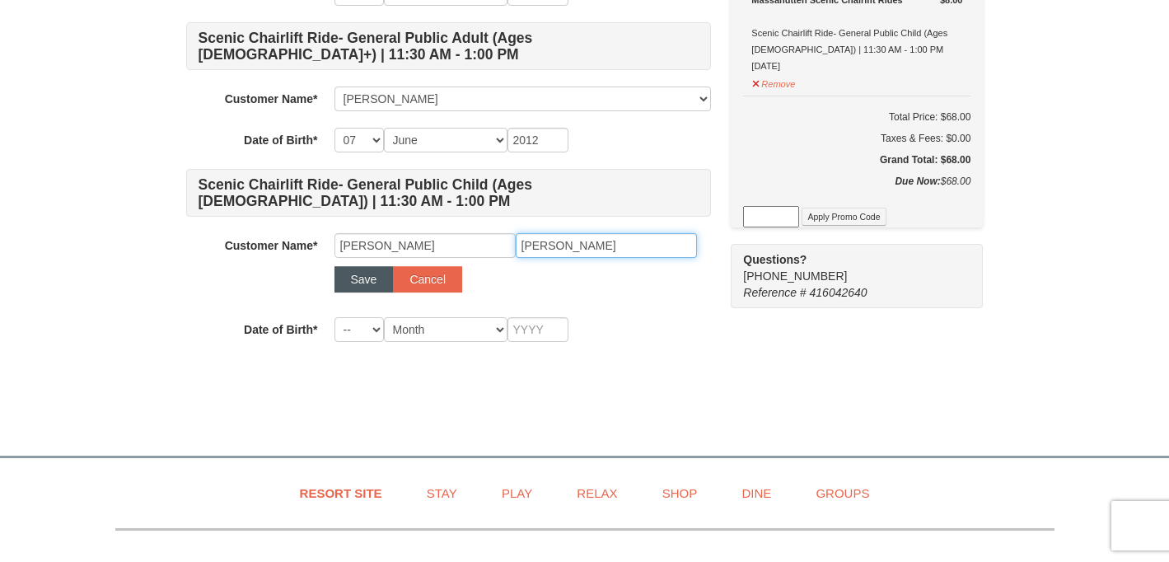
type input "DeBoer"
click at [368, 279] on button "Save" at bounding box center [364, 279] width 59 height 26
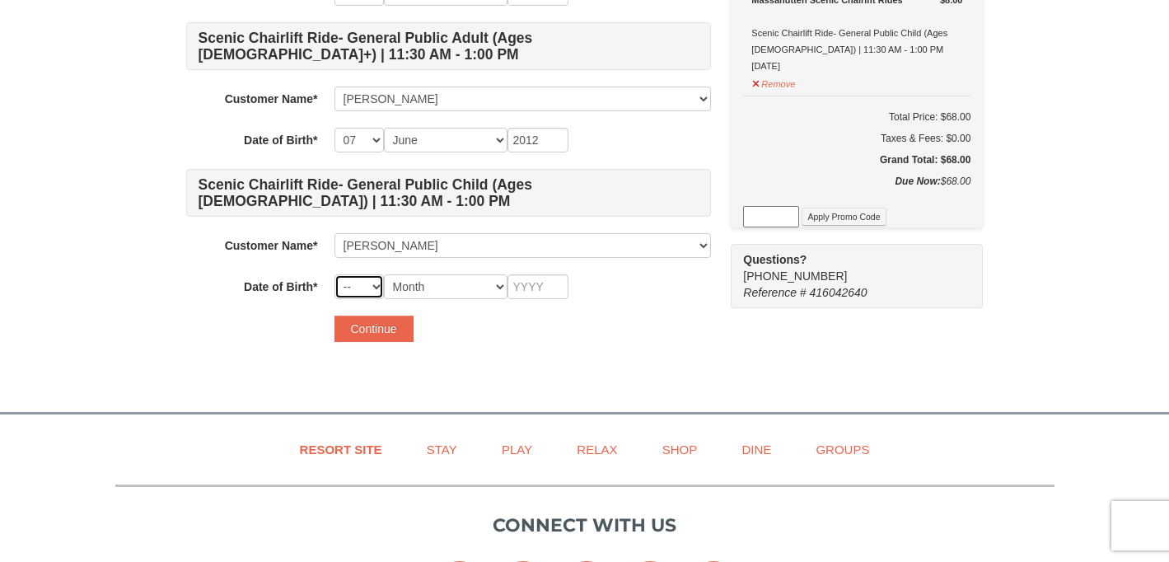
click at [366, 281] on select "-- 01 02 03 04 05 06 07 08 09 10 11 12 13 14 15 16 17 18 19 20 21 22 23 24 25 2…" at bounding box center [359, 286] width 49 height 25
select select "27"
click at [335, 274] on select "-- 01 02 03 04 05 06 07 08 09 10 11 12 13 14 15 16 17 18 19 20 21 22 23 24 25 2…" at bounding box center [359, 286] width 49 height 25
click at [443, 291] on select "Month January February March April May June July August September October Novem…" at bounding box center [446, 286] width 124 height 25
select select "09"
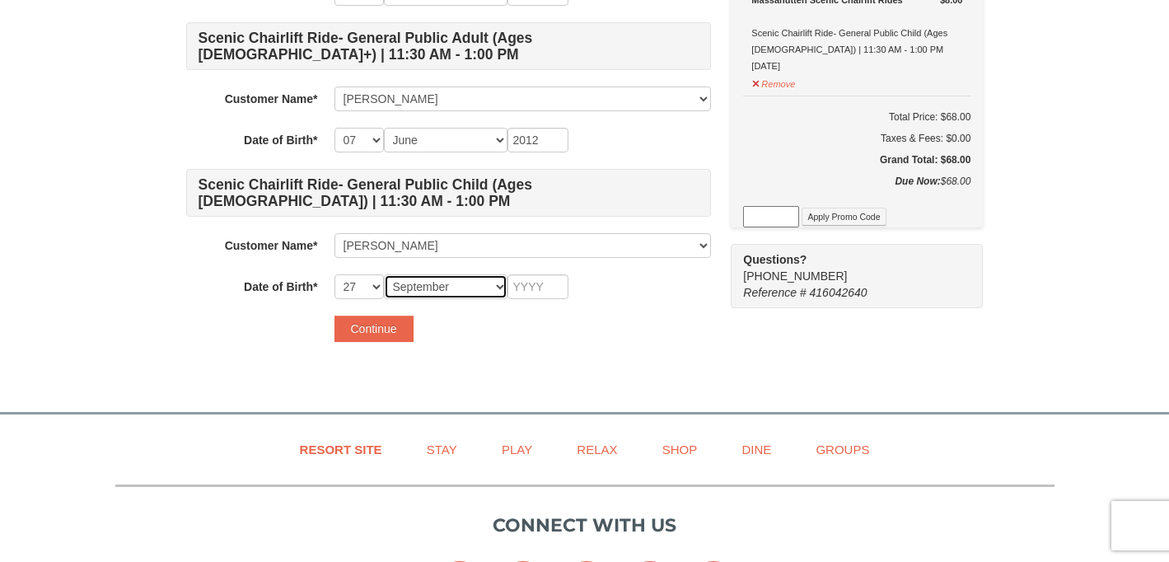
click at [384, 274] on select "Month January February March April May June July August September October Novem…" at bounding box center [446, 286] width 124 height 25
click at [537, 279] on input "text" at bounding box center [538, 286] width 61 height 25
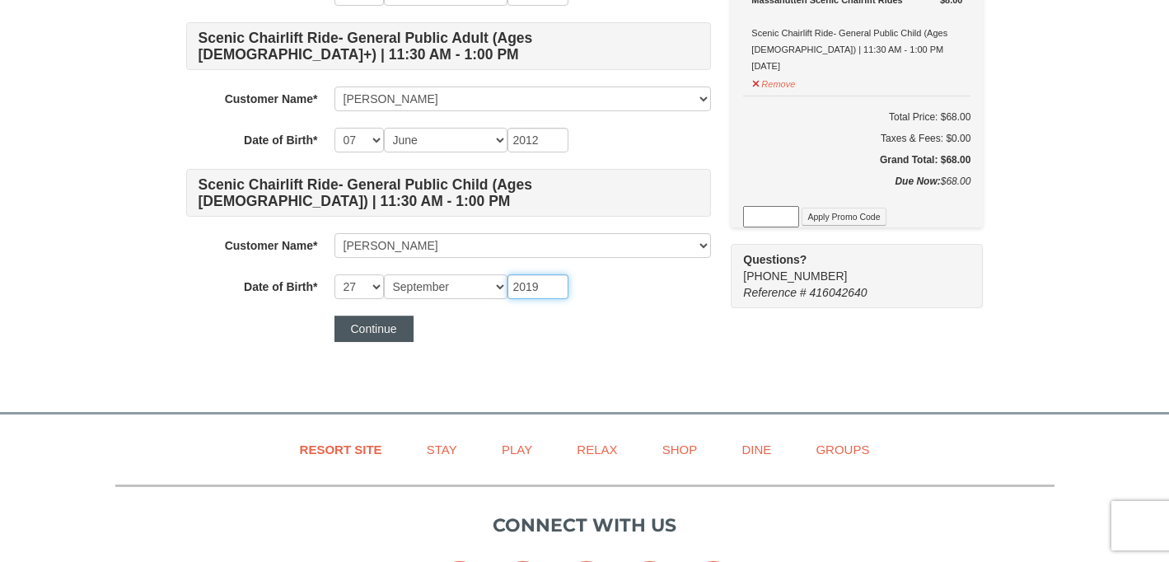
type input "2019"
click at [401, 320] on button "Continue" at bounding box center [374, 329] width 79 height 26
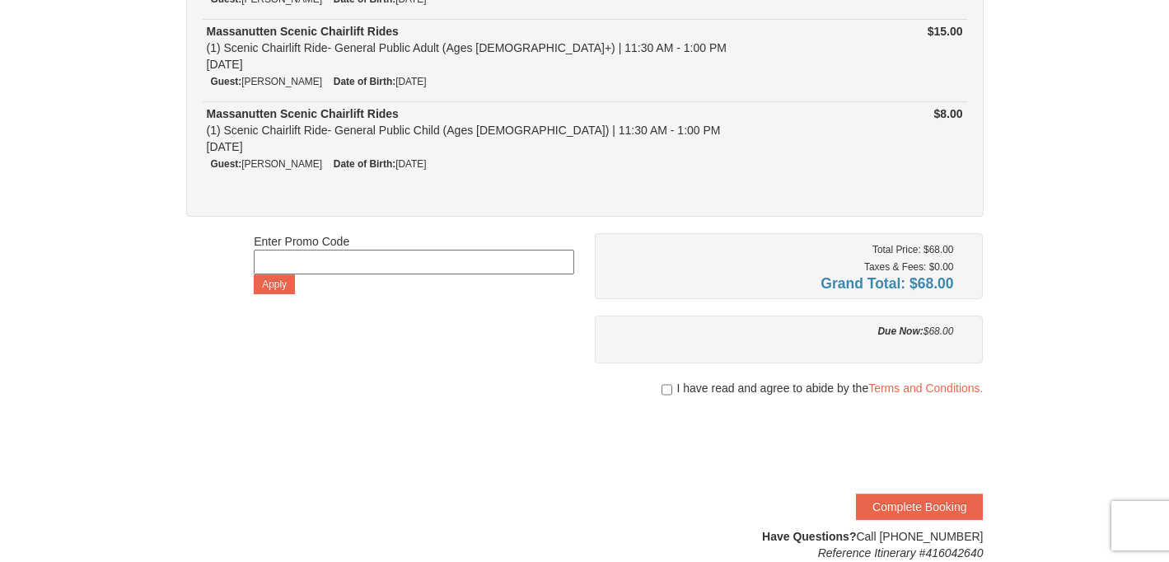
scroll to position [417, 0]
click at [666, 389] on input "checkbox" at bounding box center [667, 388] width 11 height 13
checkbox input "true"
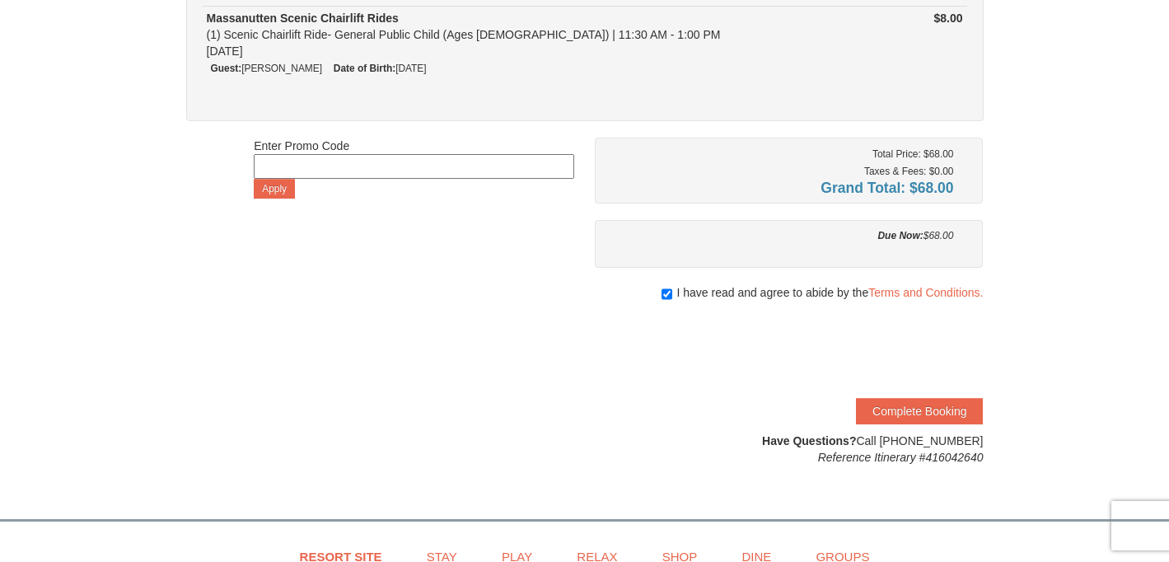
scroll to position [513, 0]
click at [904, 407] on button "Complete Booking" at bounding box center [919, 410] width 127 height 26
